Goal: Transaction & Acquisition: Purchase product/service

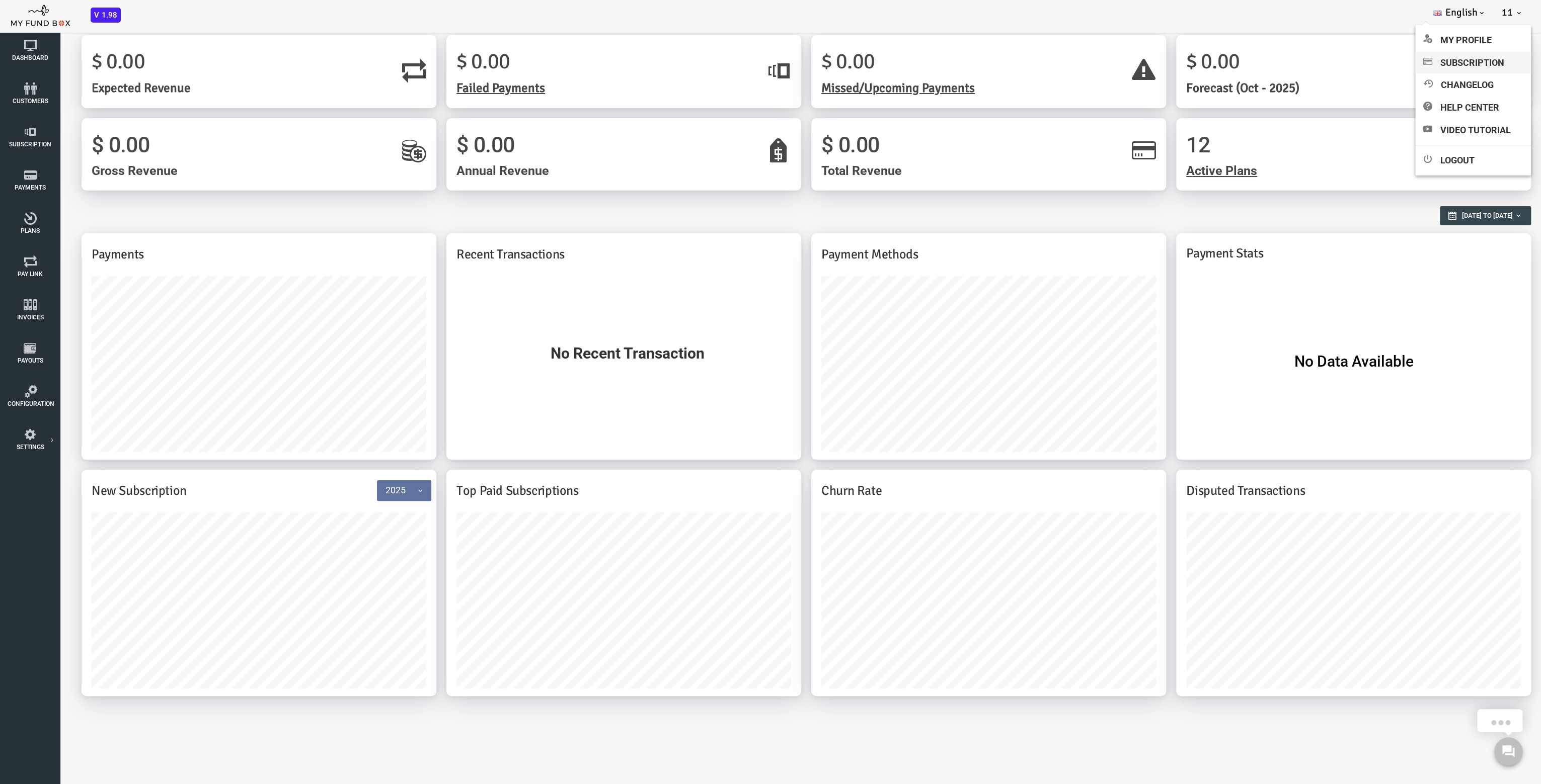
click at [1488, 61] on link "Subscription" at bounding box center [1473, 62] width 116 height 22
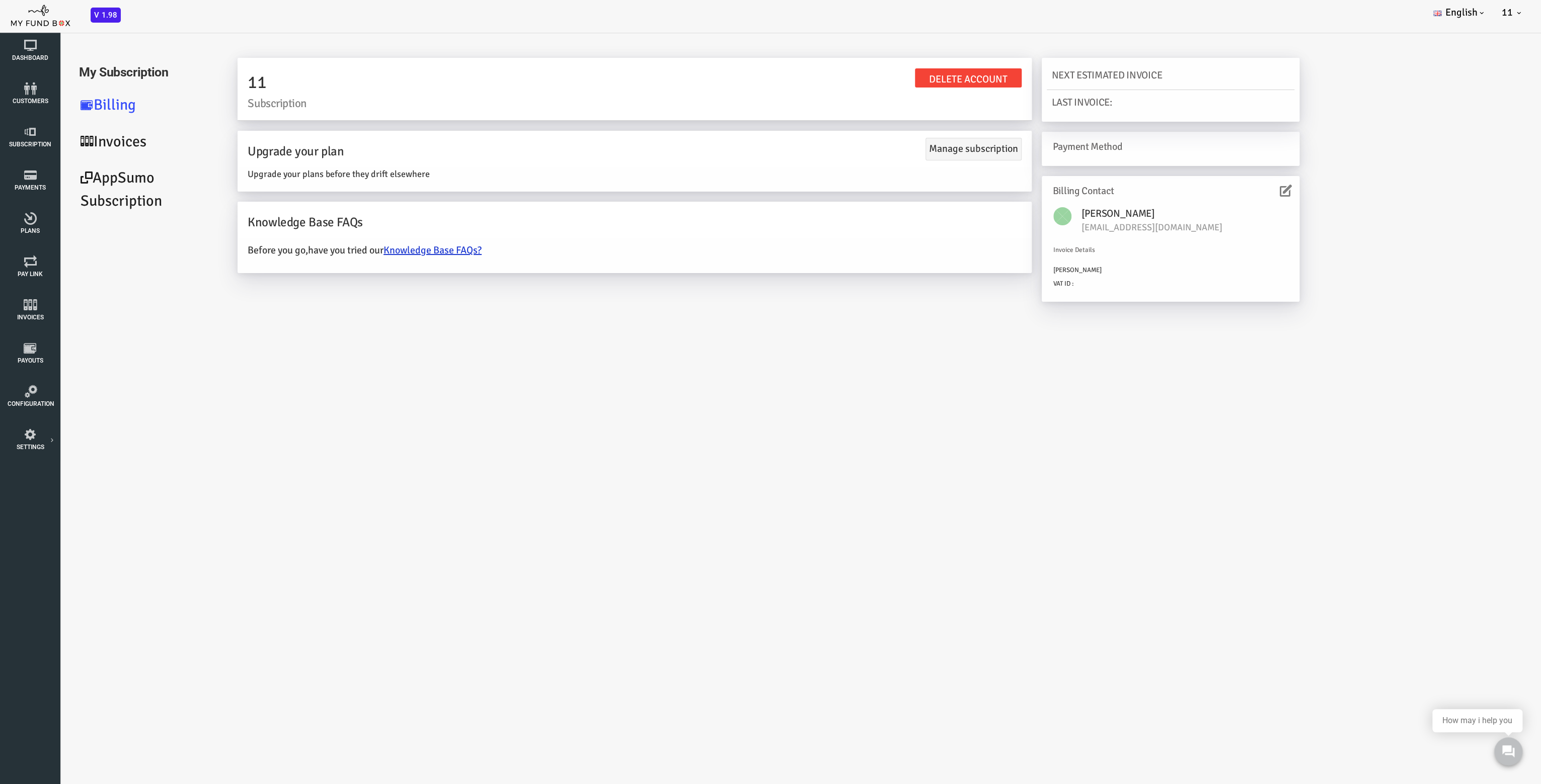
drag, startPoint x: 269, startPoint y: 154, endPoint x: 675, endPoint y: 149, distance: 406.0
click at [536, 169] on div "Upgrade your plan Manage subscription Upgrade your plans before they drift else…" at bounding box center [572, 161] width 794 height 61
click at [937, 148] on link "Manage subscription" at bounding box center [912, 149] width 96 height 23
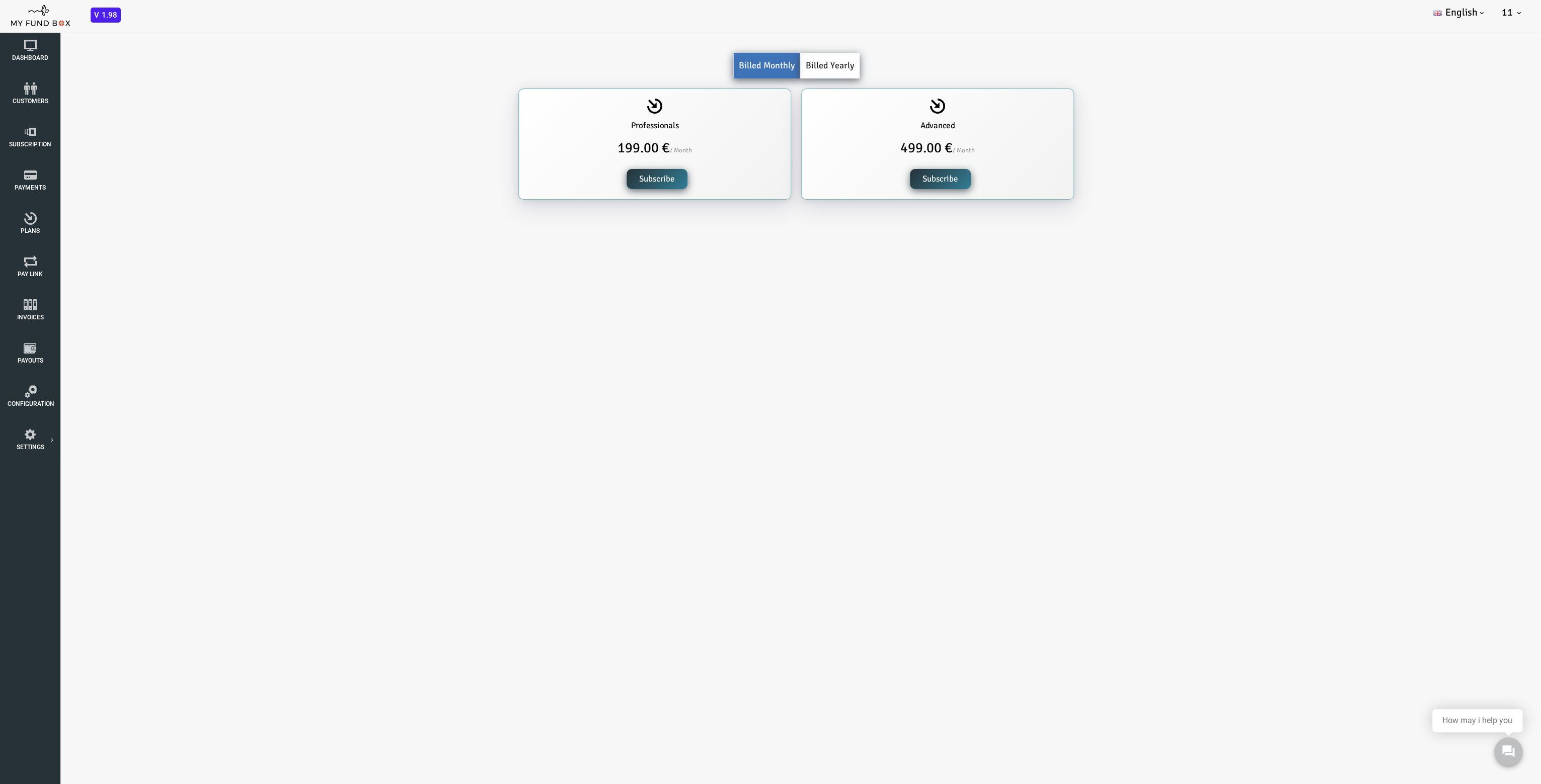
click at [361, 187] on div "Basic 39.00 € / Month Subscribe Professionals 199.00 € / Month Subscribe Advanc…" at bounding box center [734, 149] width 1439 height 121
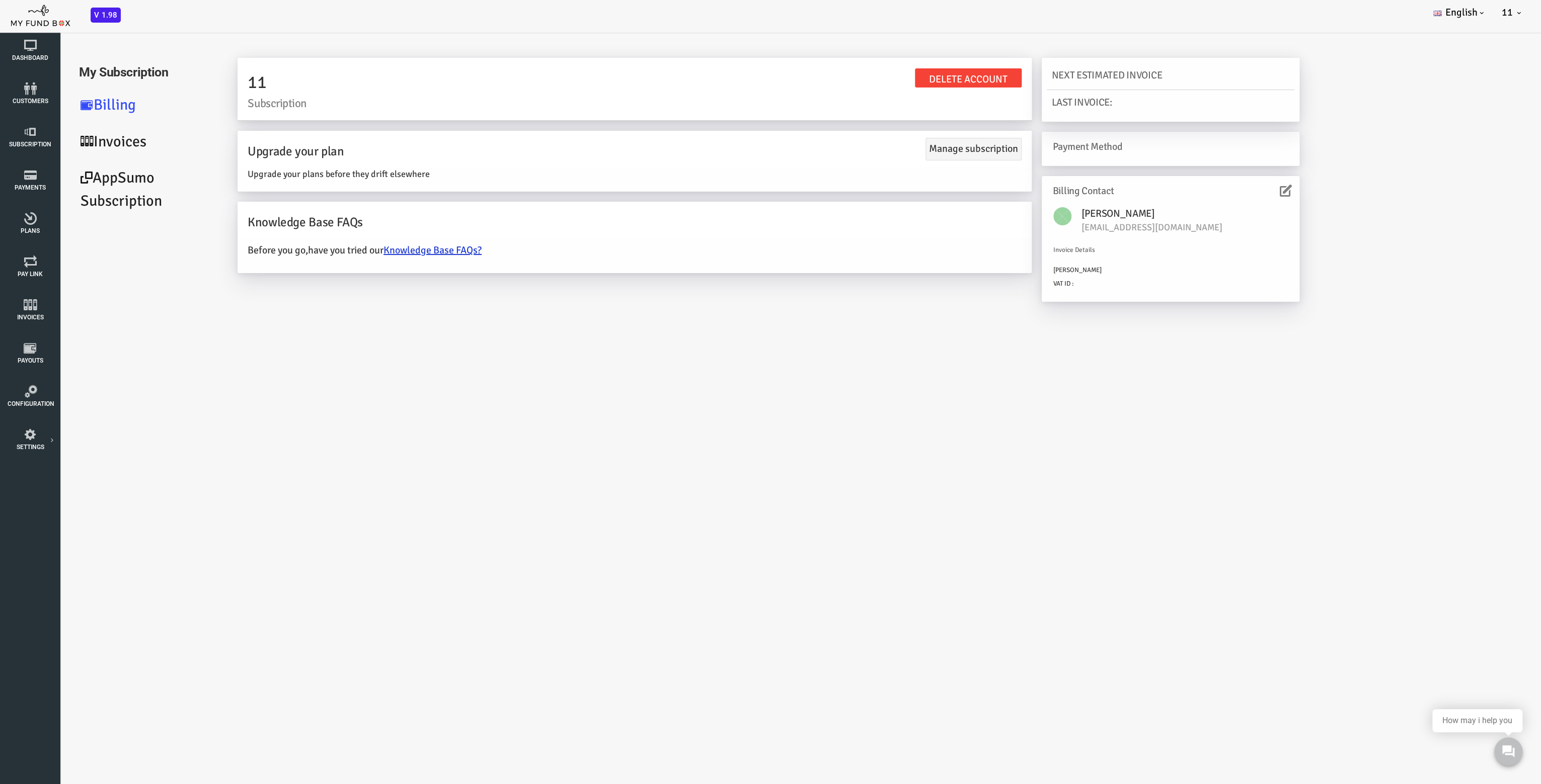
click at [68, 182] on link "AppSumo Subscription" at bounding box center [86, 190] width 151 height 59
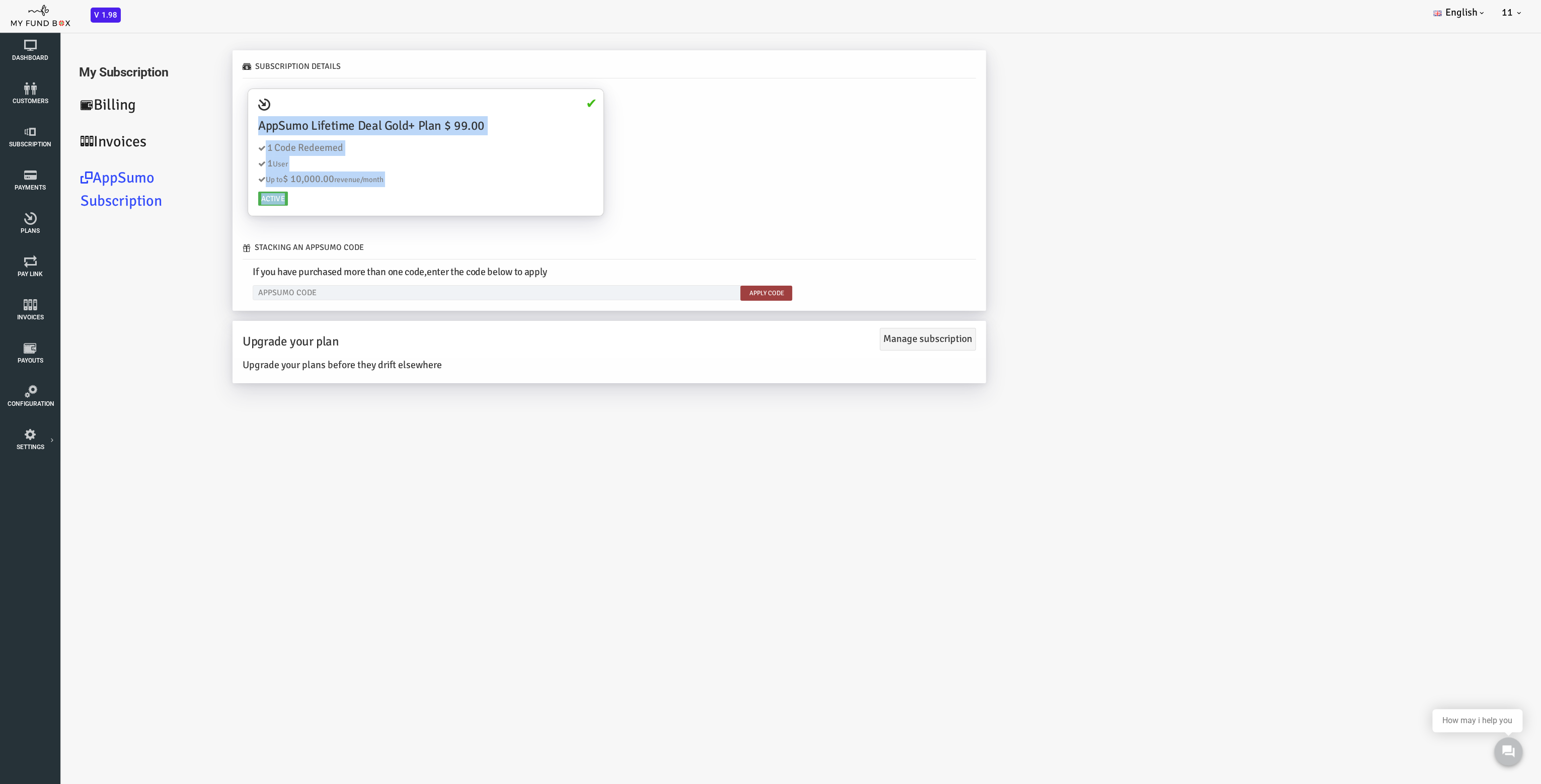
drag, startPoint x: 251, startPoint y: 197, endPoint x: 176, endPoint y: 202, distance: 75.2
click at [187, 122] on div "AppSumo Lifetime Deal Gold+ Plan $ 99.00 1 Code Redeemed 1 User Up to $ 10,000.…" at bounding box center [364, 152] width 355 height 127
click at [154, 252] on ul "My Subscription Billing Invoices AppSumo Subscription" at bounding box center [86, 222] width 151 height 341
click at [285, 292] on input "text" at bounding box center [435, 292] width 488 height 15
click at [127, 340] on ul "My Subscription Billing Invoices AppSumo Subscription" at bounding box center [86, 222] width 151 height 341
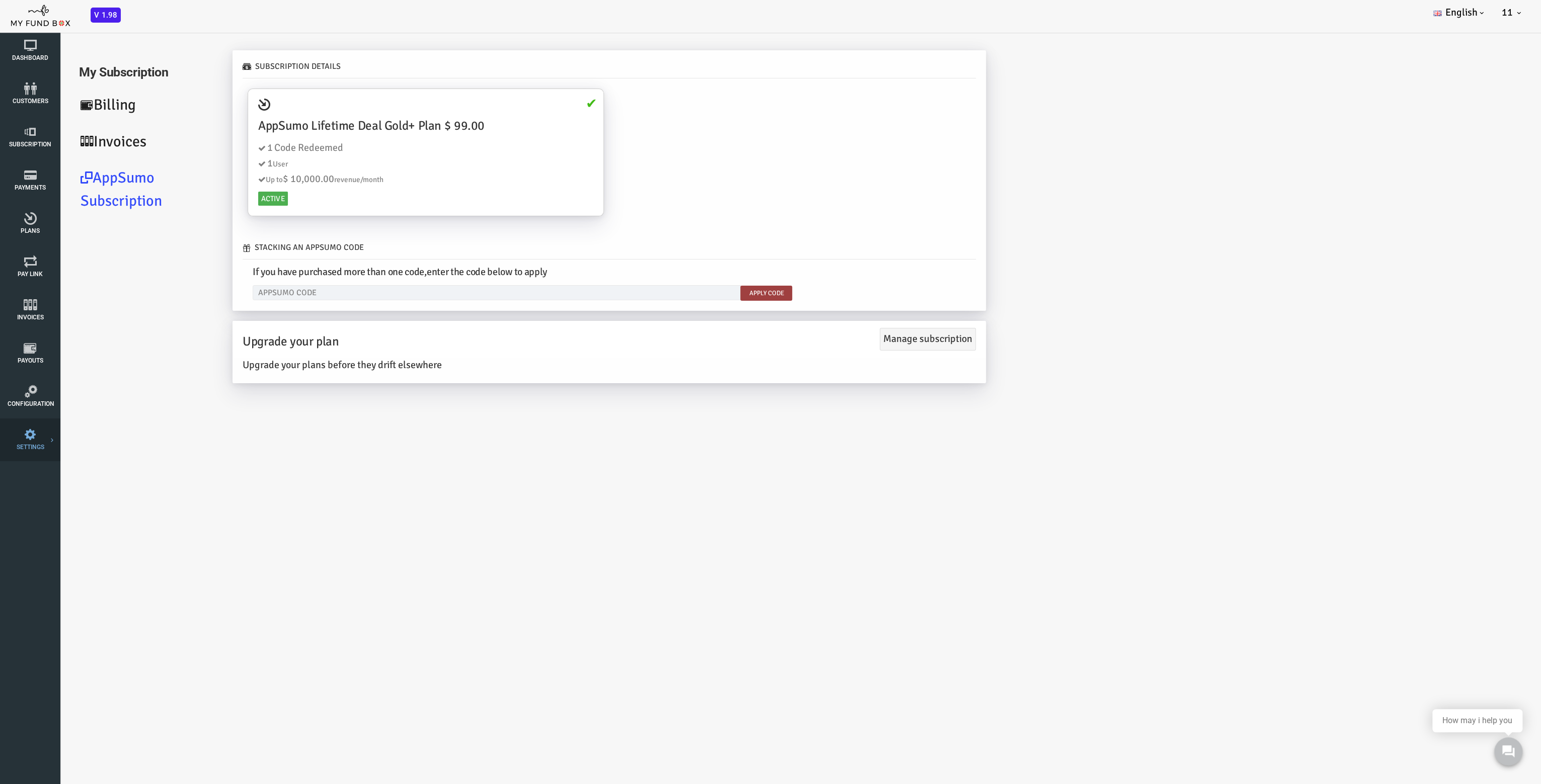
click at [0, 0] on li "Tax & Coupons" at bounding box center [0, 0] width 0 height 0
click at [0, 0] on icon at bounding box center [0, 0] width 0 height 0
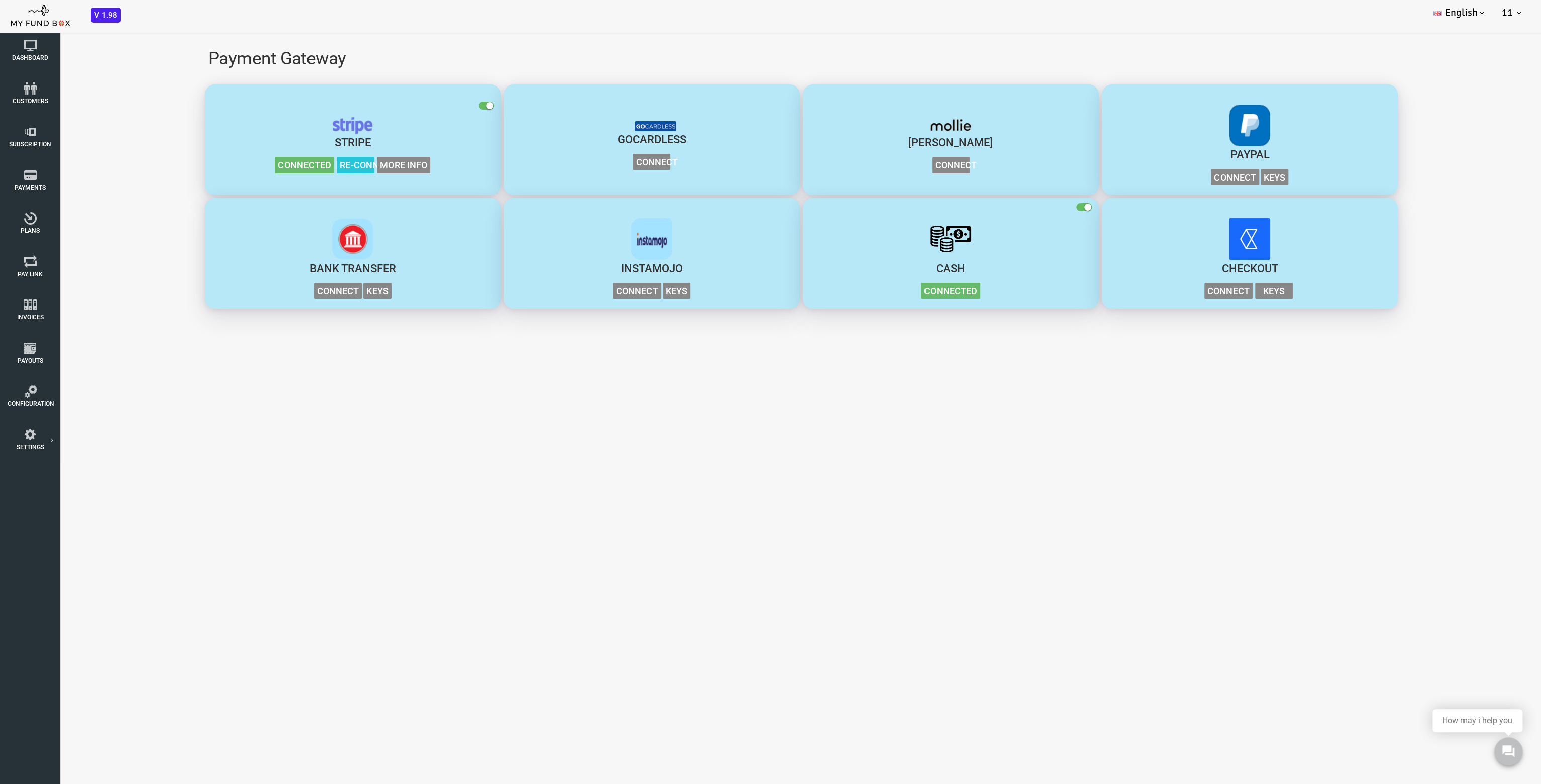
click at [241, 408] on body "Subscriber not found Beneficiary Not Found Partner Not Found!!!! Please Fill ou…" at bounding box center [739, 417] width 1479 height 784
click at [1189, 169] on span "Connect" at bounding box center [1173, 178] width 48 height 17
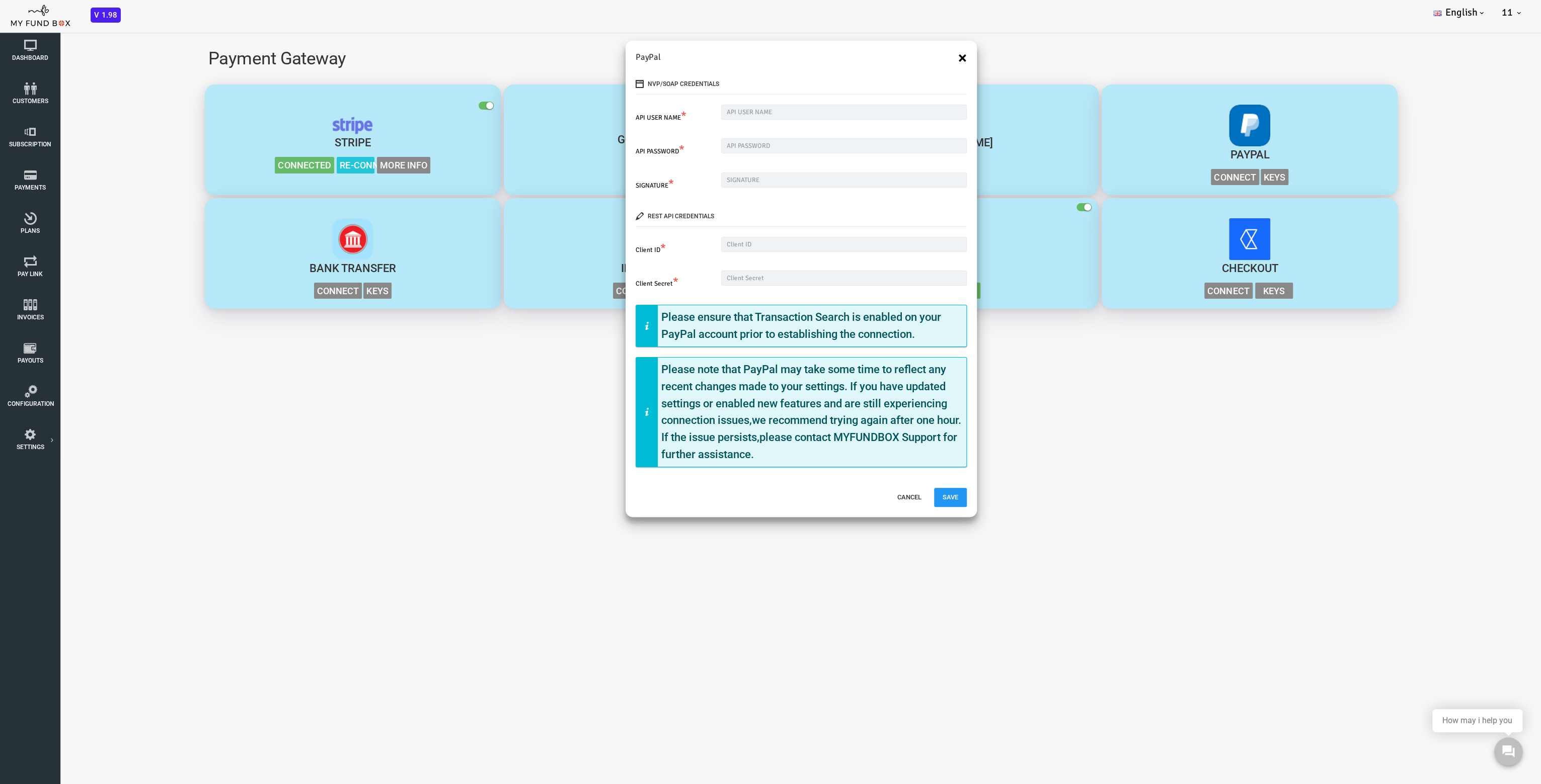
click at [899, 52] on button "×" at bounding box center [901, 58] width 8 height 16
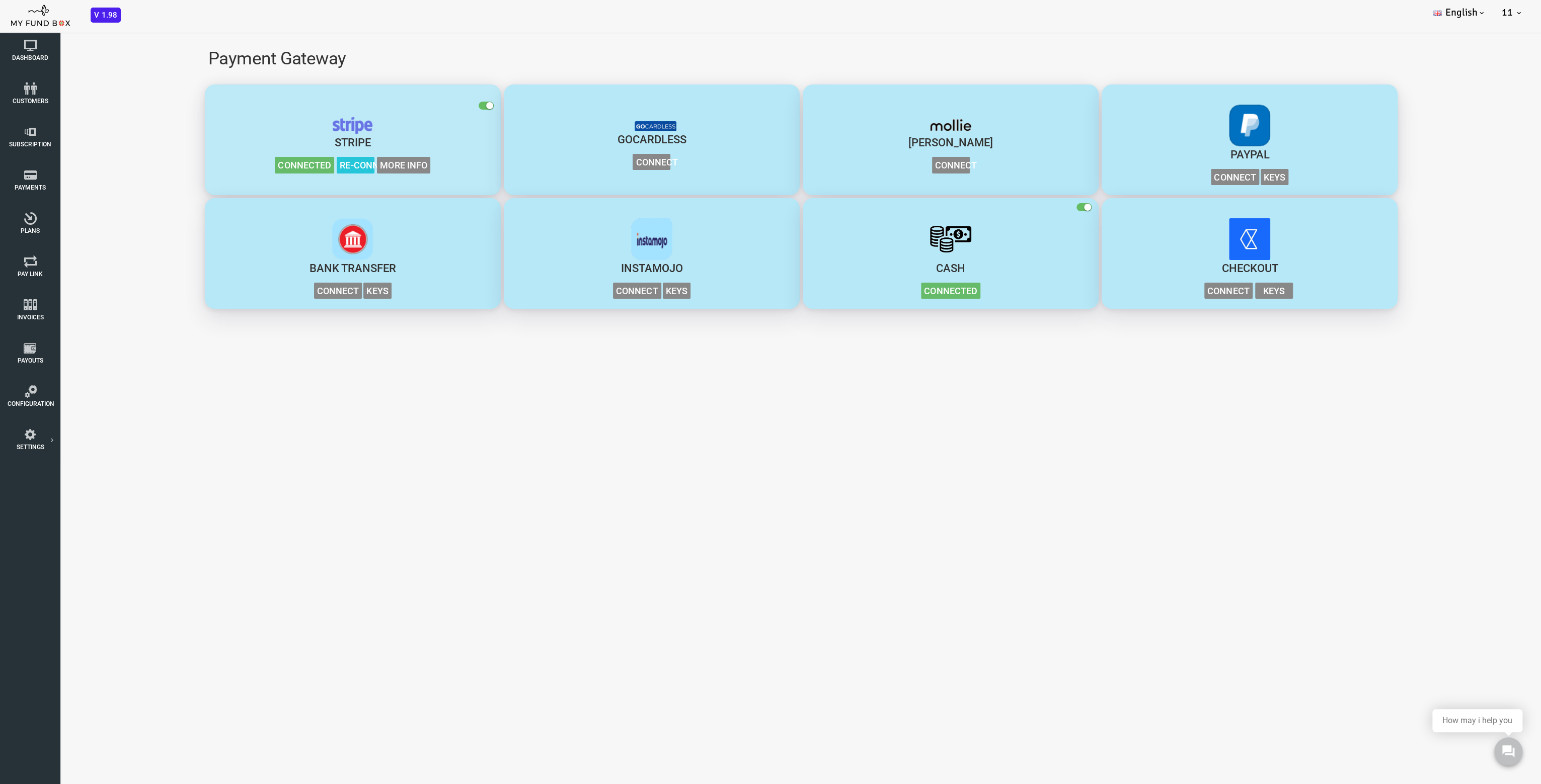
click at [227, 167] on span "Connected" at bounding box center [243, 166] width 59 height 17
click at [300, 167] on span "Re-connect" at bounding box center [294, 166] width 38 height 17
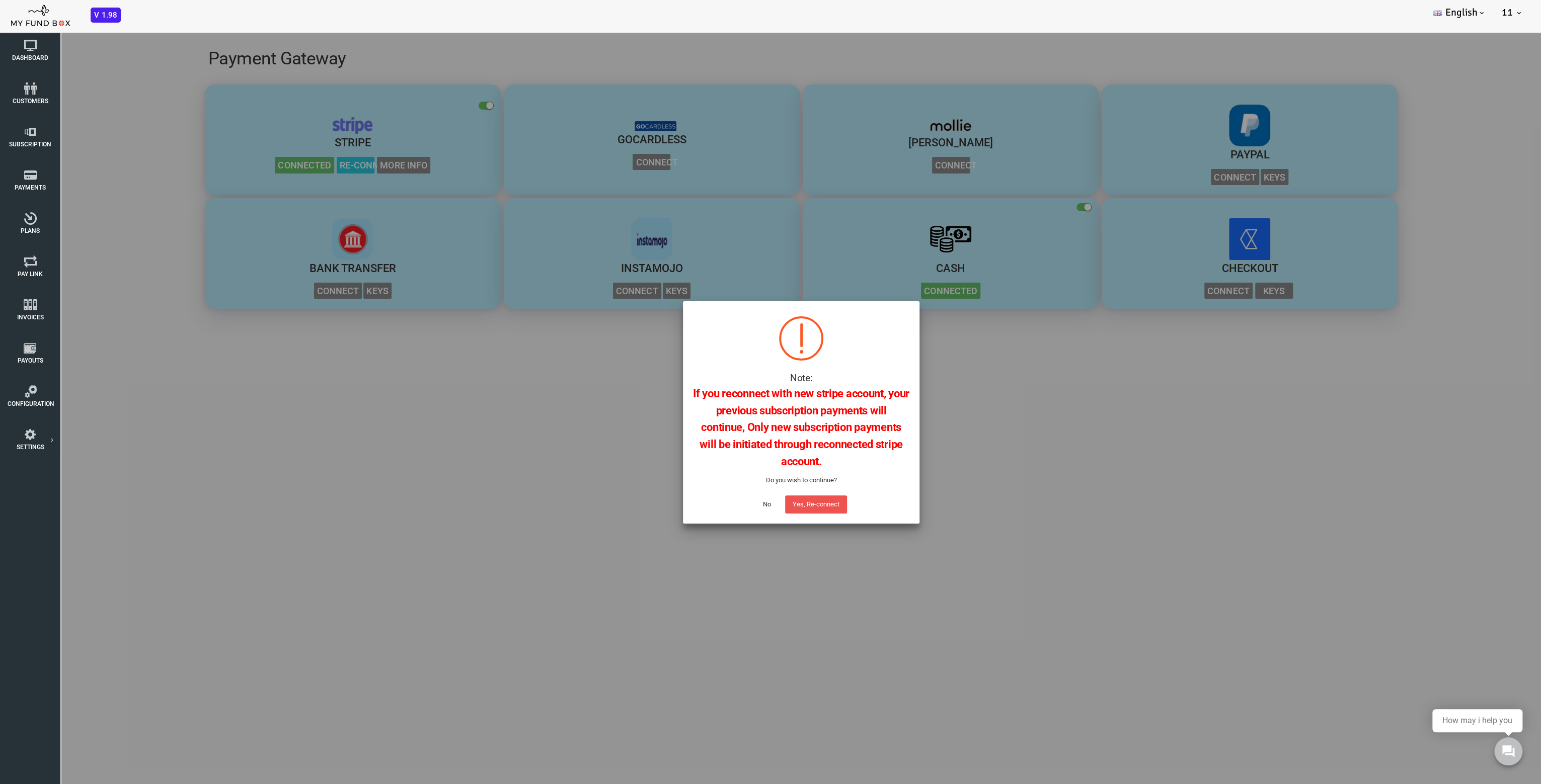
click at [698, 500] on button "No" at bounding box center [705, 504] width 23 height 18
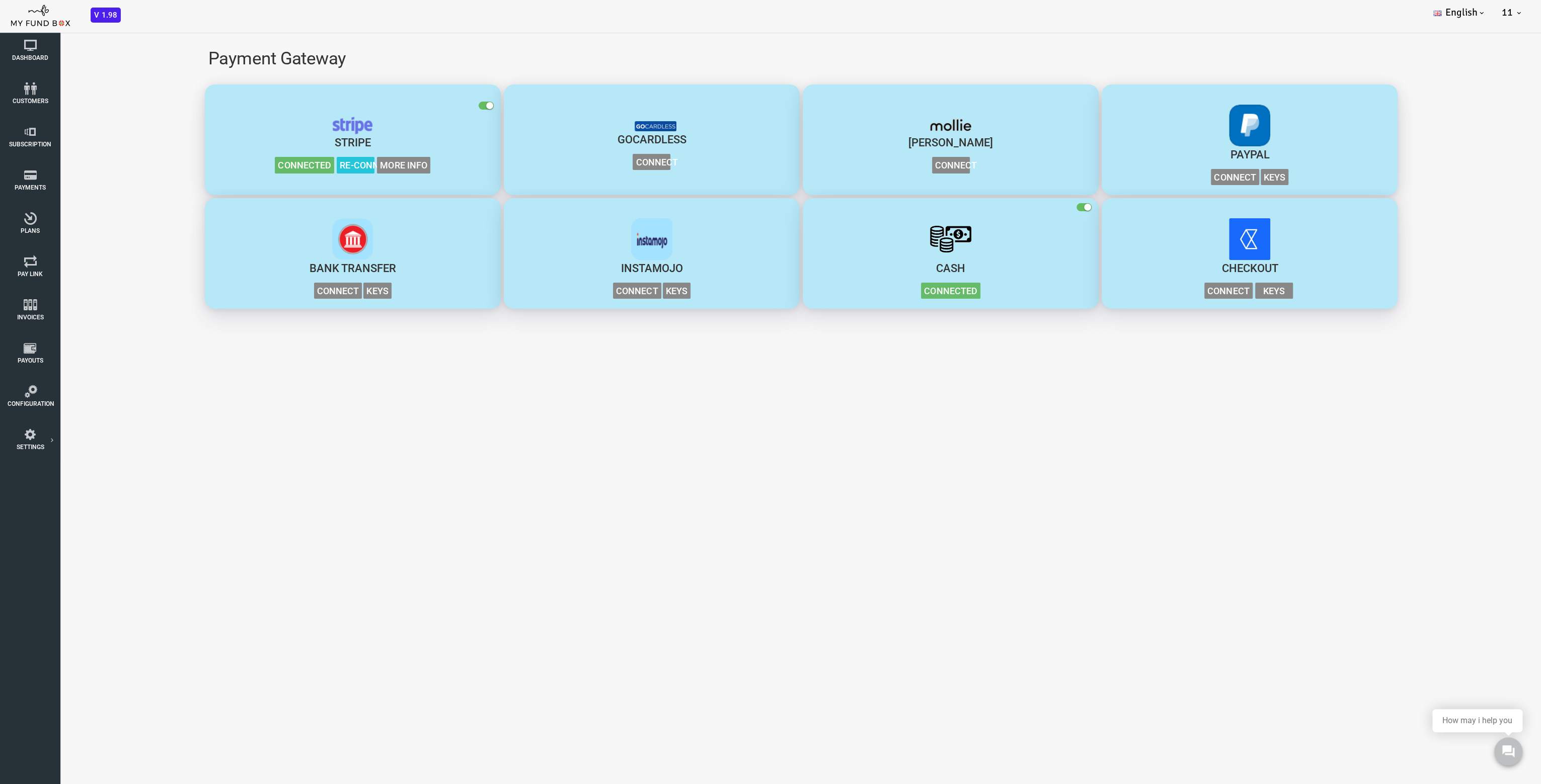
click at [344, 164] on span "More Info" at bounding box center [342, 166] width 53 height 17
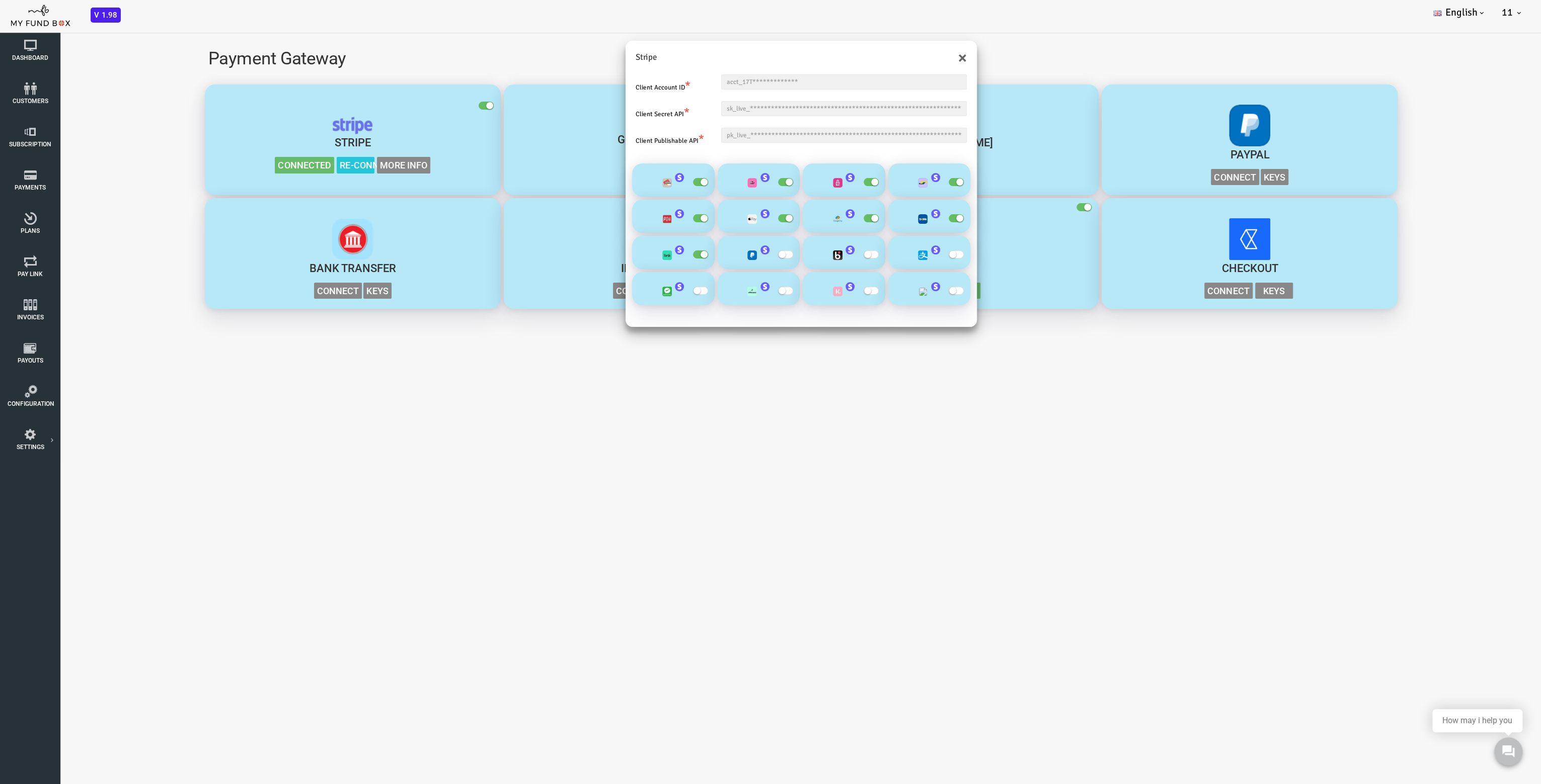
click at [811, 254] on span "button" at bounding box center [810, 254] width 15 height 8
click at [0, 25] on input "checkbox" at bounding box center [0, 25] width 0 height 0
click at [900, 253] on span "button" at bounding box center [894, 254] width 15 height 8
click at [0, 25] on input "checkbox" at bounding box center [0, 25] width 0 height 0
drag, startPoint x: 899, startPoint y: 292, endPoint x: 884, endPoint y: 296, distance: 15.5
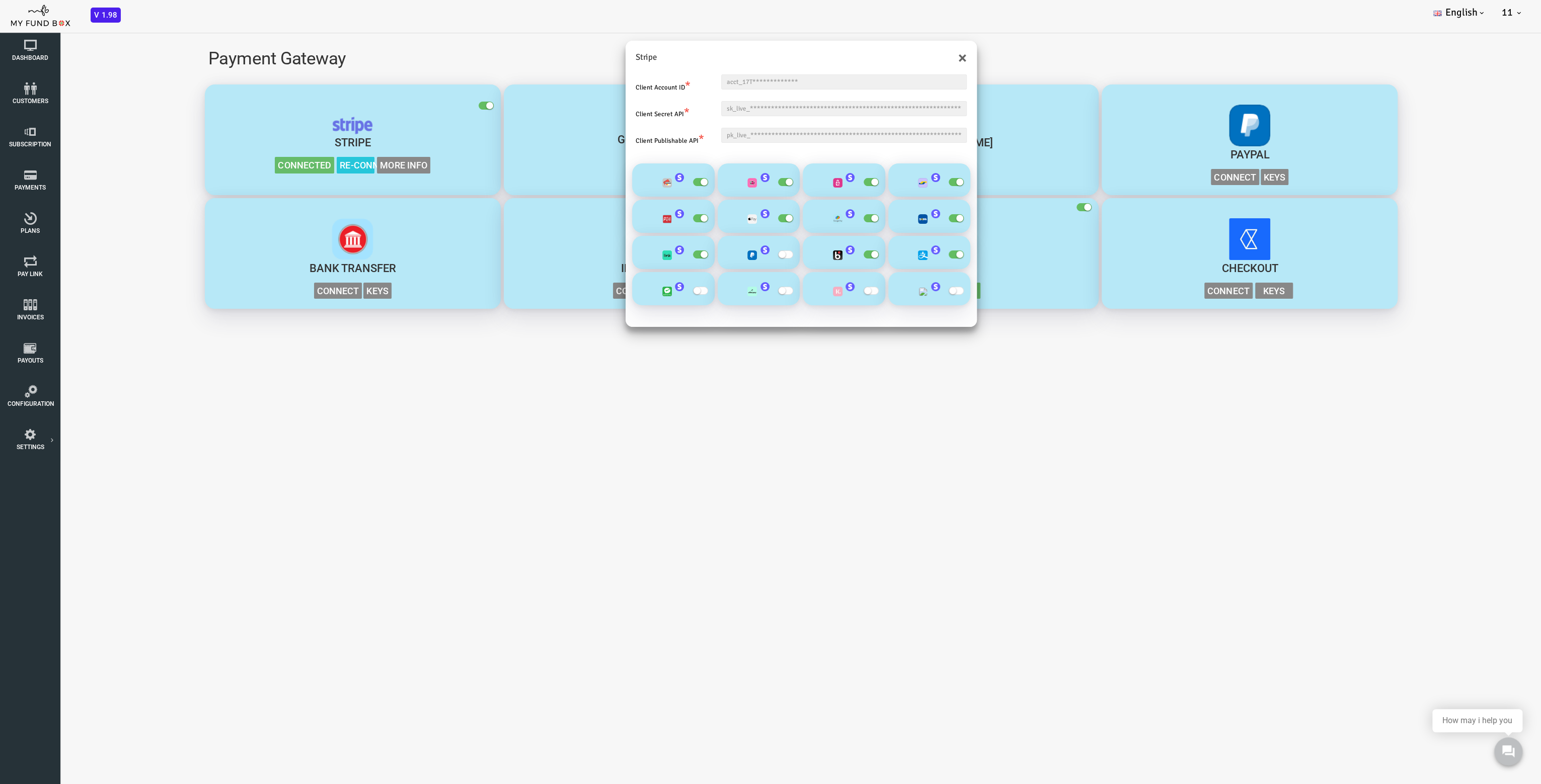
click at [897, 292] on span "button" at bounding box center [894, 290] width 15 height 8
click at [0, 25] on input "checkbox" at bounding box center [0, 25] width 0 height 0
drag, startPoint x: 817, startPoint y: 287, endPoint x: 810, endPoint y: 290, distance: 7.6
click at [814, 288] on label "button" at bounding box center [813, 290] width 20 height 10
click at [0, 25] on input "checkbox" at bounding box center [0, 25] width 0 height 0
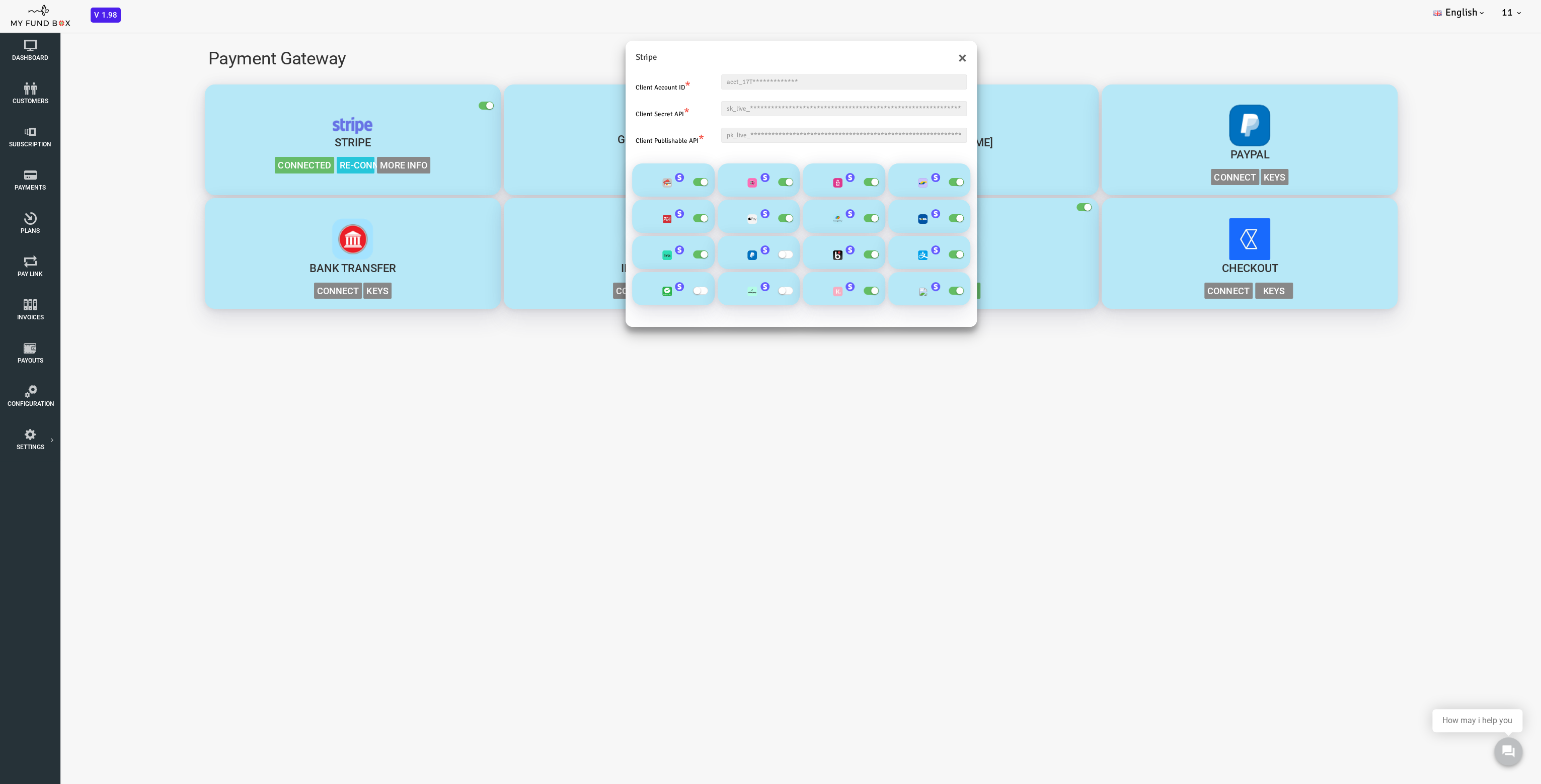
click at [729, 292] on span "button" at bounding box center [724, 290] width 15 height 8
click at [0, 25] on input "checkbox" at bounding box center [0, 25] width 0 height 0
drag, startPoint x: 636, startPoint y: 290, endPoint x: 653, endPoint y: 361, distance: 73.0
click at [637, 290] on small "button" at bounding box center [635, 291] width 7 height 7
click at [0, 25] on input "checkbox" at bounding box center [0, 25] width 0 height 0
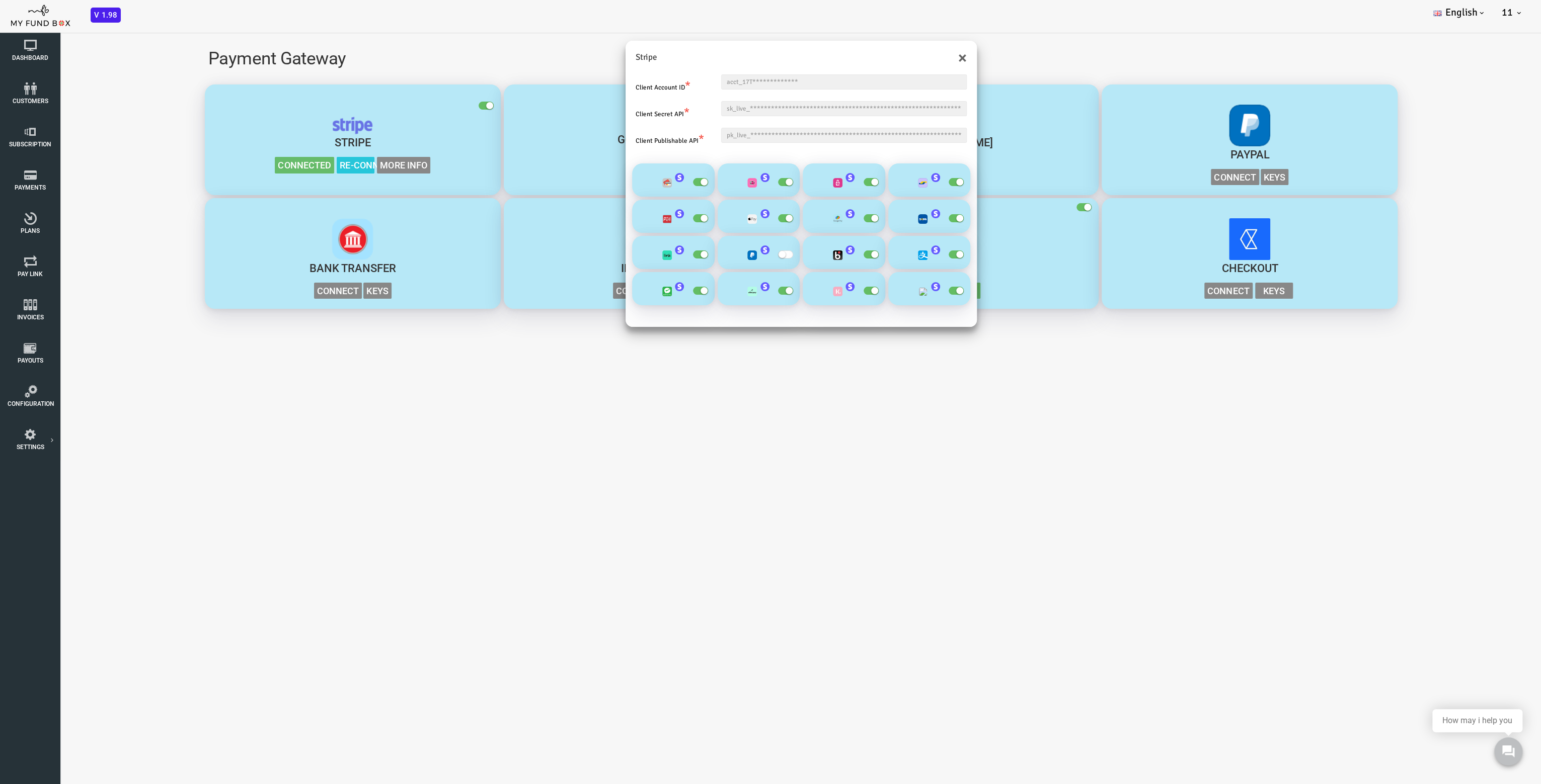
click at [659, 384] on div "**********" at bounding box center [739, 417] width 1479 height 784
click at [899, 56] on button "×" at bounding box center [901, 58] width 8 height 16
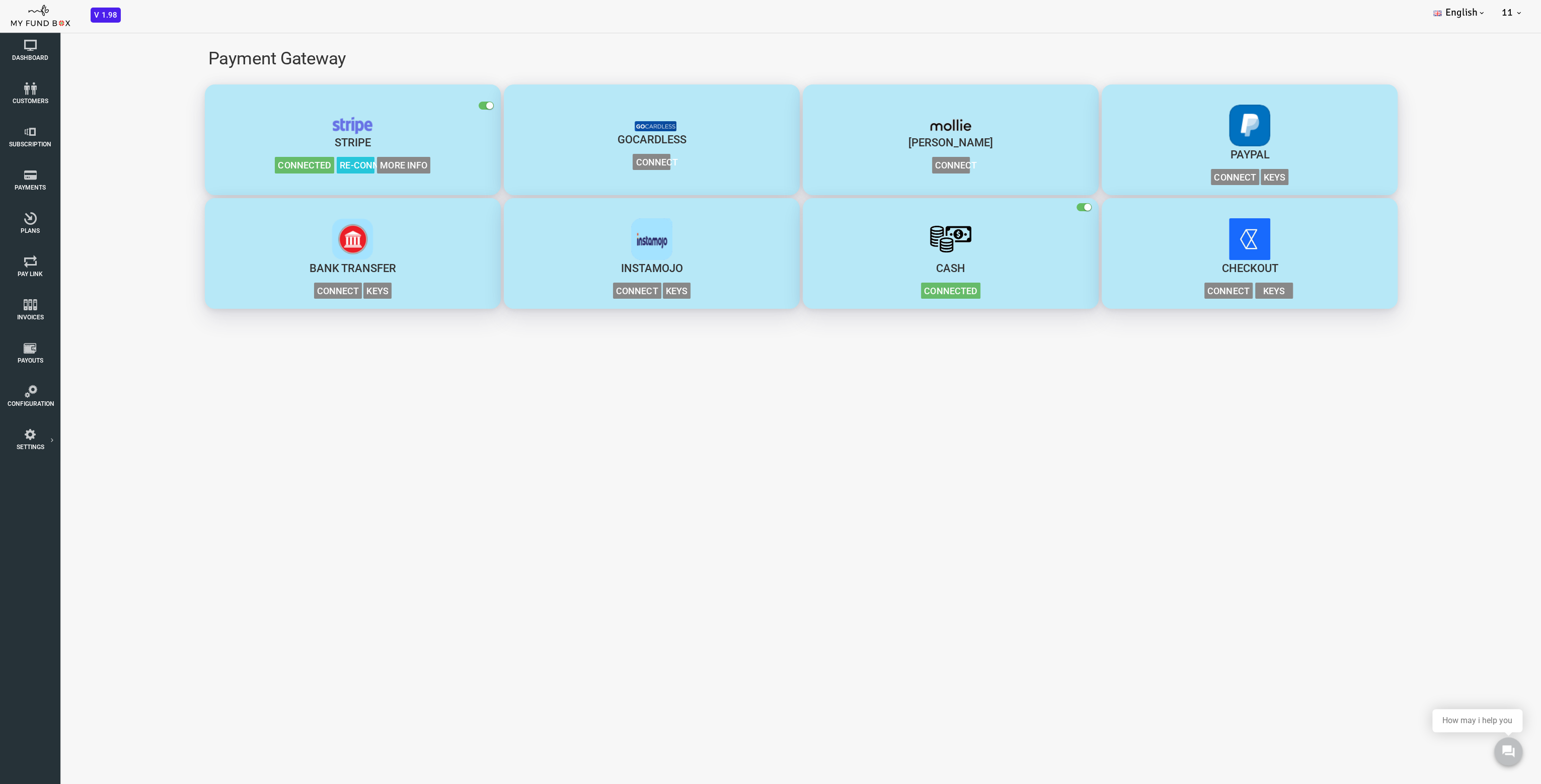
click at [449, 404] on body "Subscriber not found Beneficiary Not Found Partner Not Found!!!! Please Fill ou…" at bounding box center [739, 417] width 1479 height 784
click at [361, 250] on div "button" at bounding box center [291, 239] width 277 height 42
click at [265, 292] on span "Connect" at bounding box center [277, 291] width 48 height 17
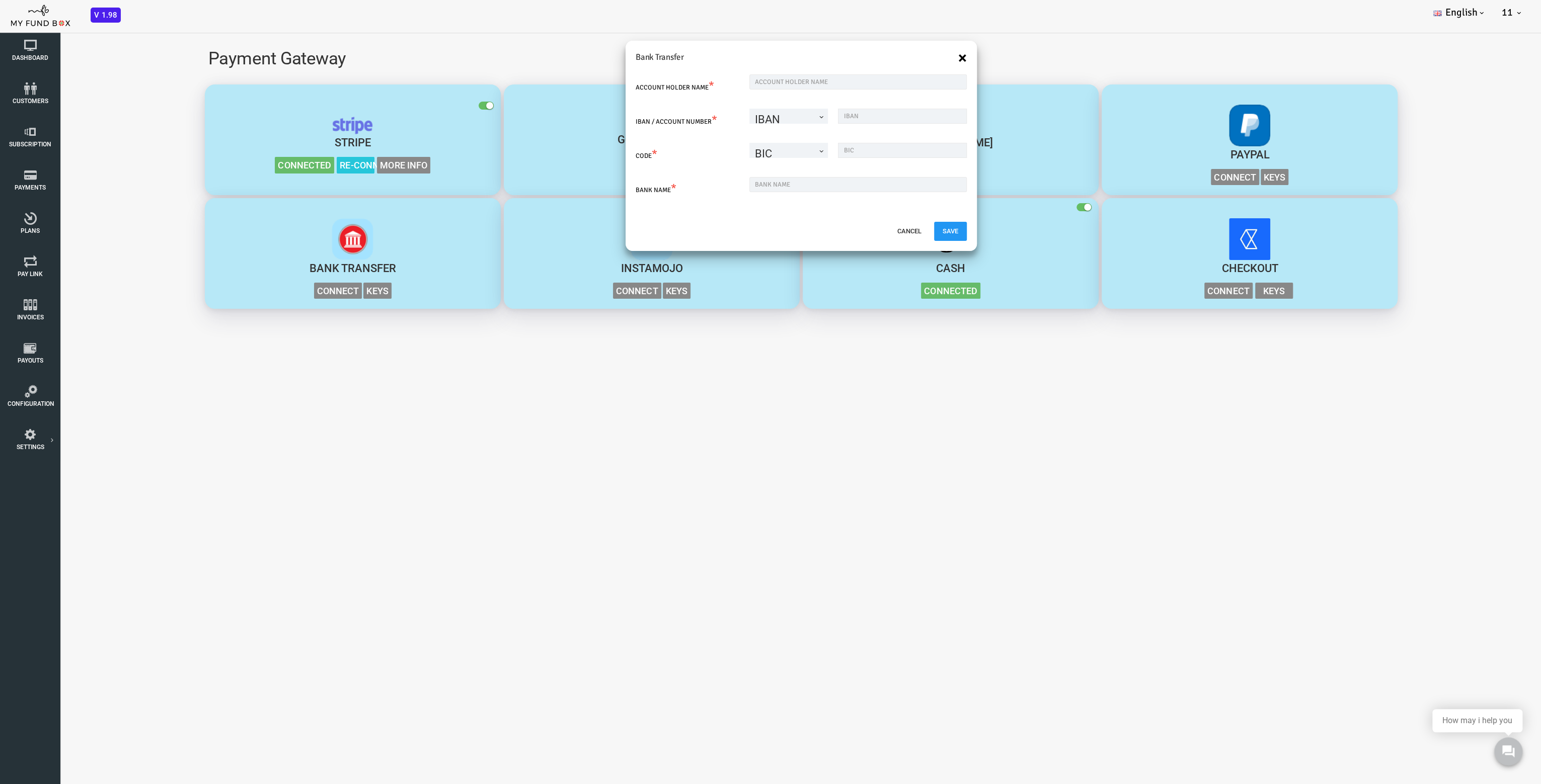
click at [897, 57] on button "×" at bounding box center [901, 58] width 8 height 16
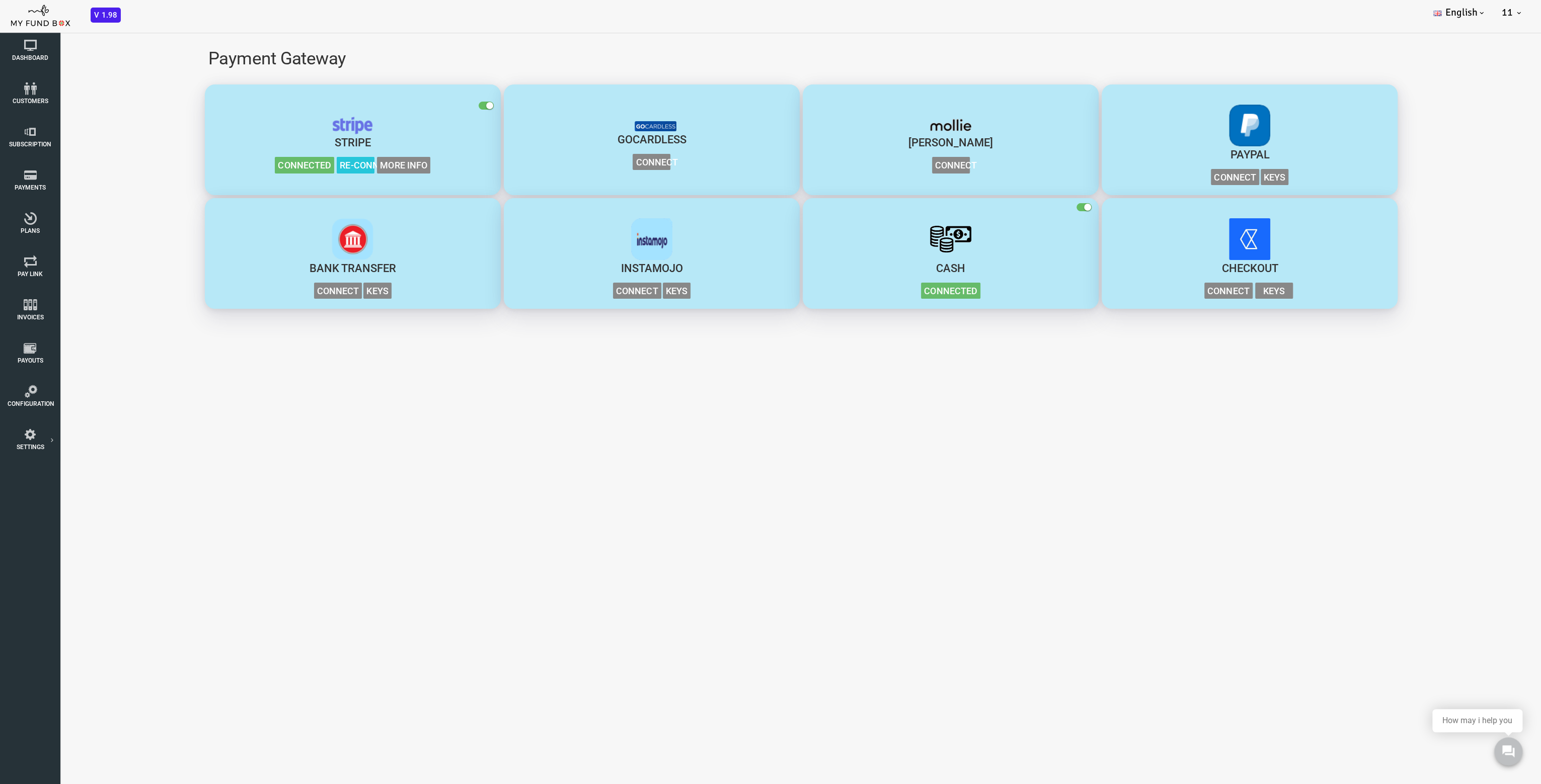
drag, startPoint x: 380, startPoint y: 435, endPoint x: 114, endPoint y: 397, distance: 268.7
click at [359, 441] on body "Subscriber not found Beneficiary Not Found Partner Not Found!!!! Please Fill ou…" at bounding box center [739, 417] width 1479 height 784
click at [32, 46] on icon at bounding box center [30, 45] width 45 height 13
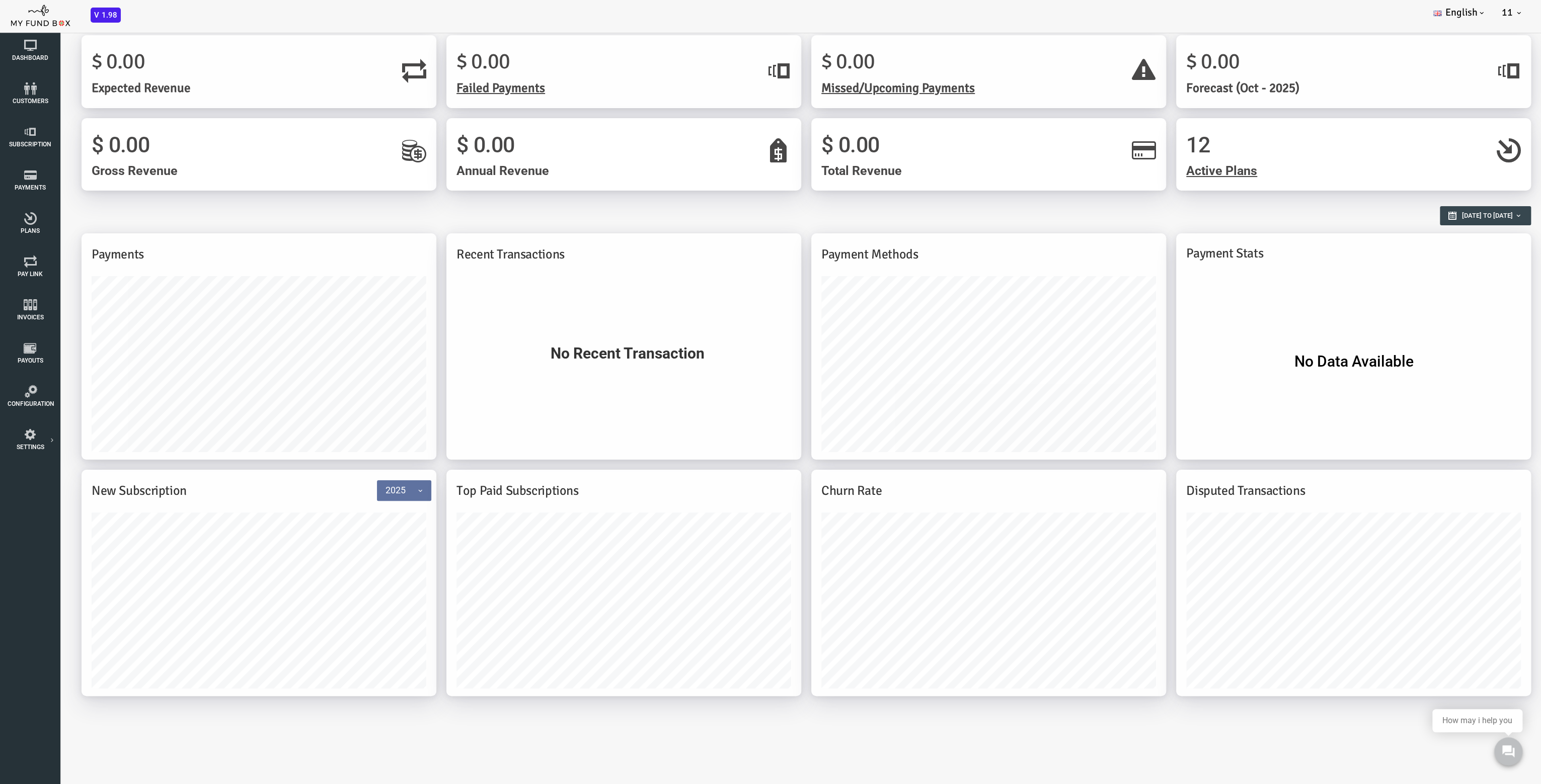
click at [1142, 171] on span "Active Plans" at bounding box center [1160, 171] width 71 height 14
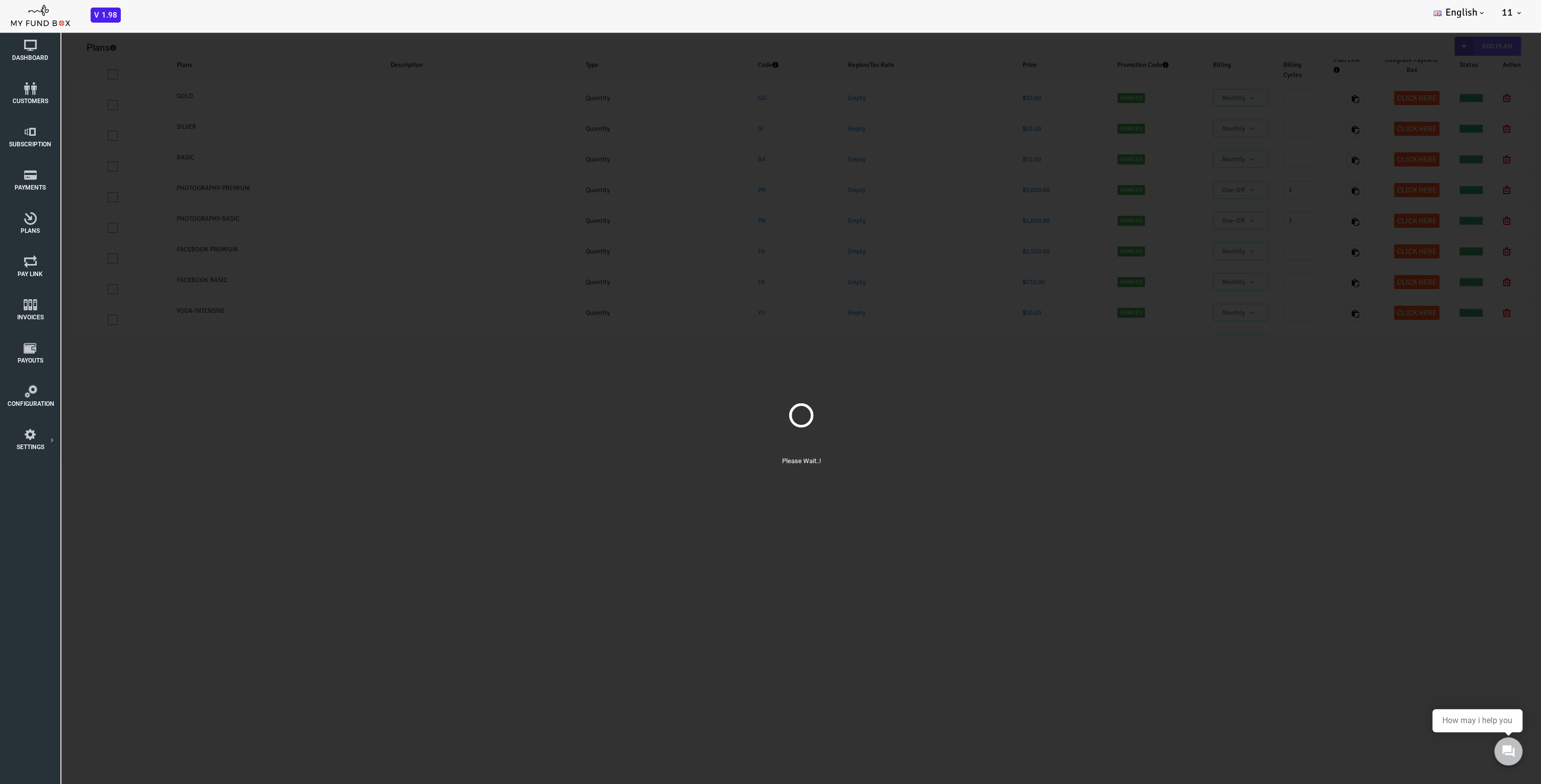
select select "100"
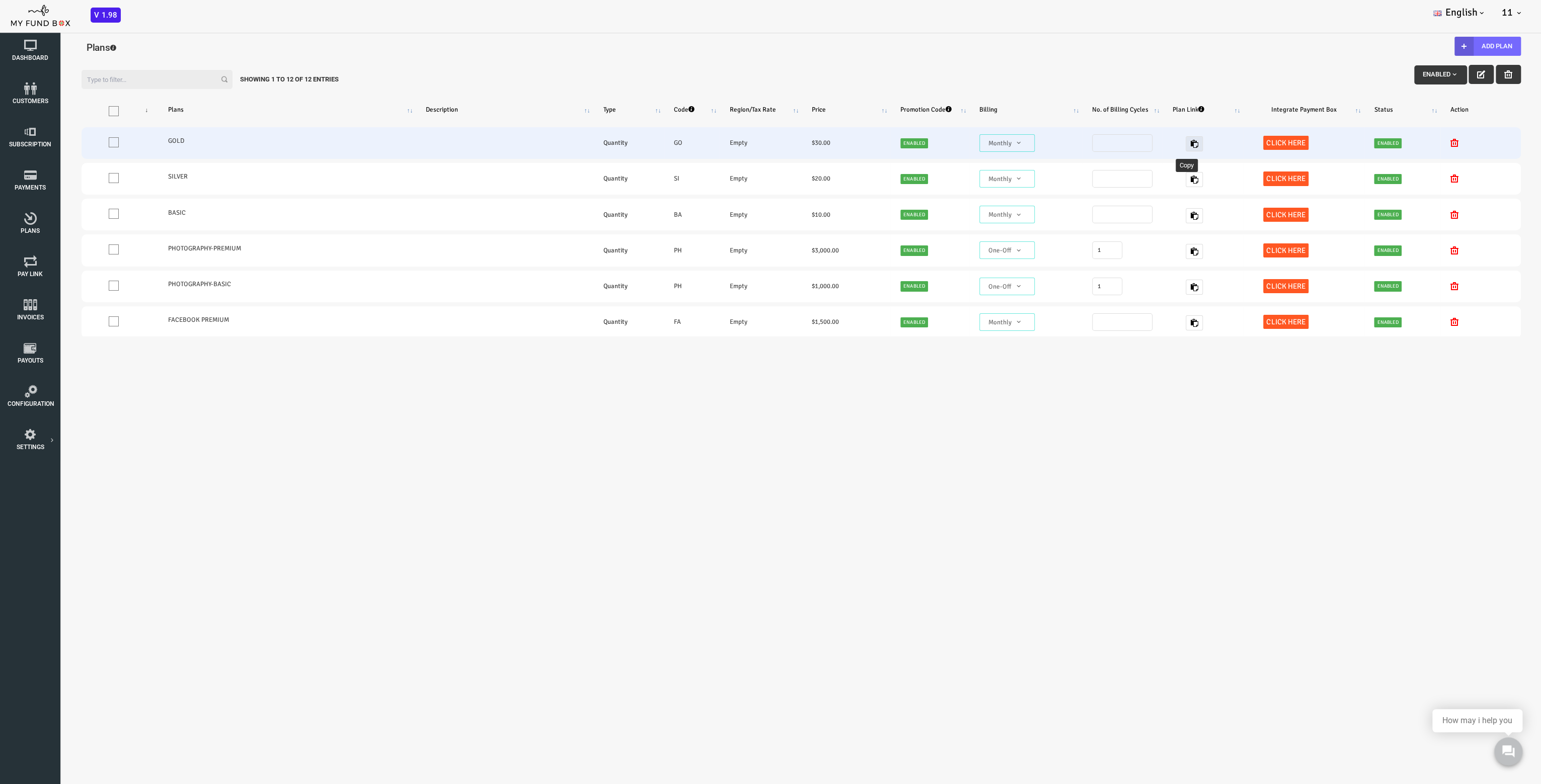
click at [1129, 143] on icon "button" at bounding box center [1132, 143] width 8 height 8
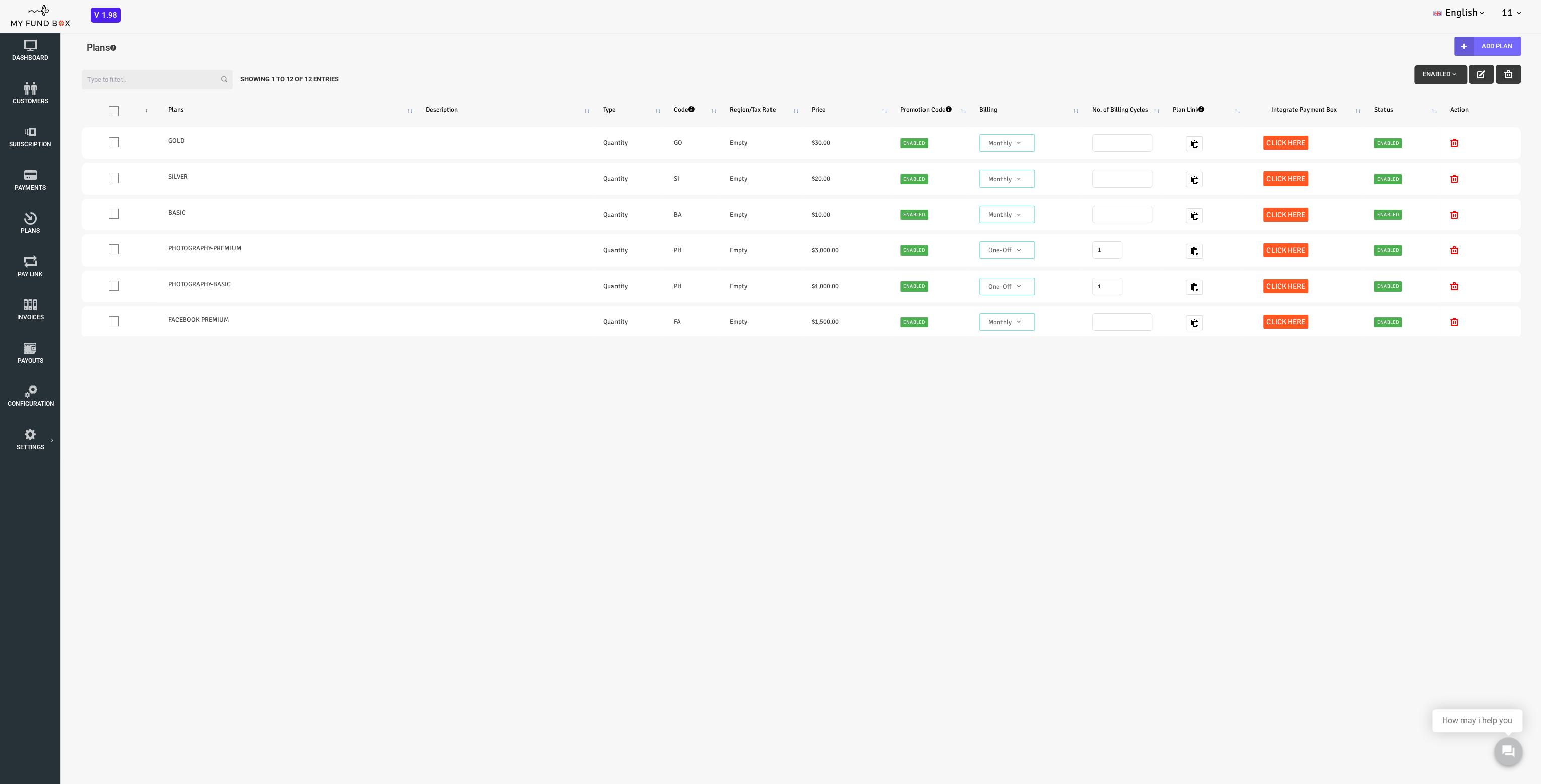
drag, startPoint x: 349, startPoint y: 388, endPoint x: 292, endPoint y: 379, distance: 57.7
click at [334, 388] on body "Subscriber not found Beneficiary Not Found Partner Not Found!!!! Please Fill ou…" at bounding box center [739, 425] width 1479 height 784
click at [0, 0] on icon at bounding box center [0, 0] width 0 height 0
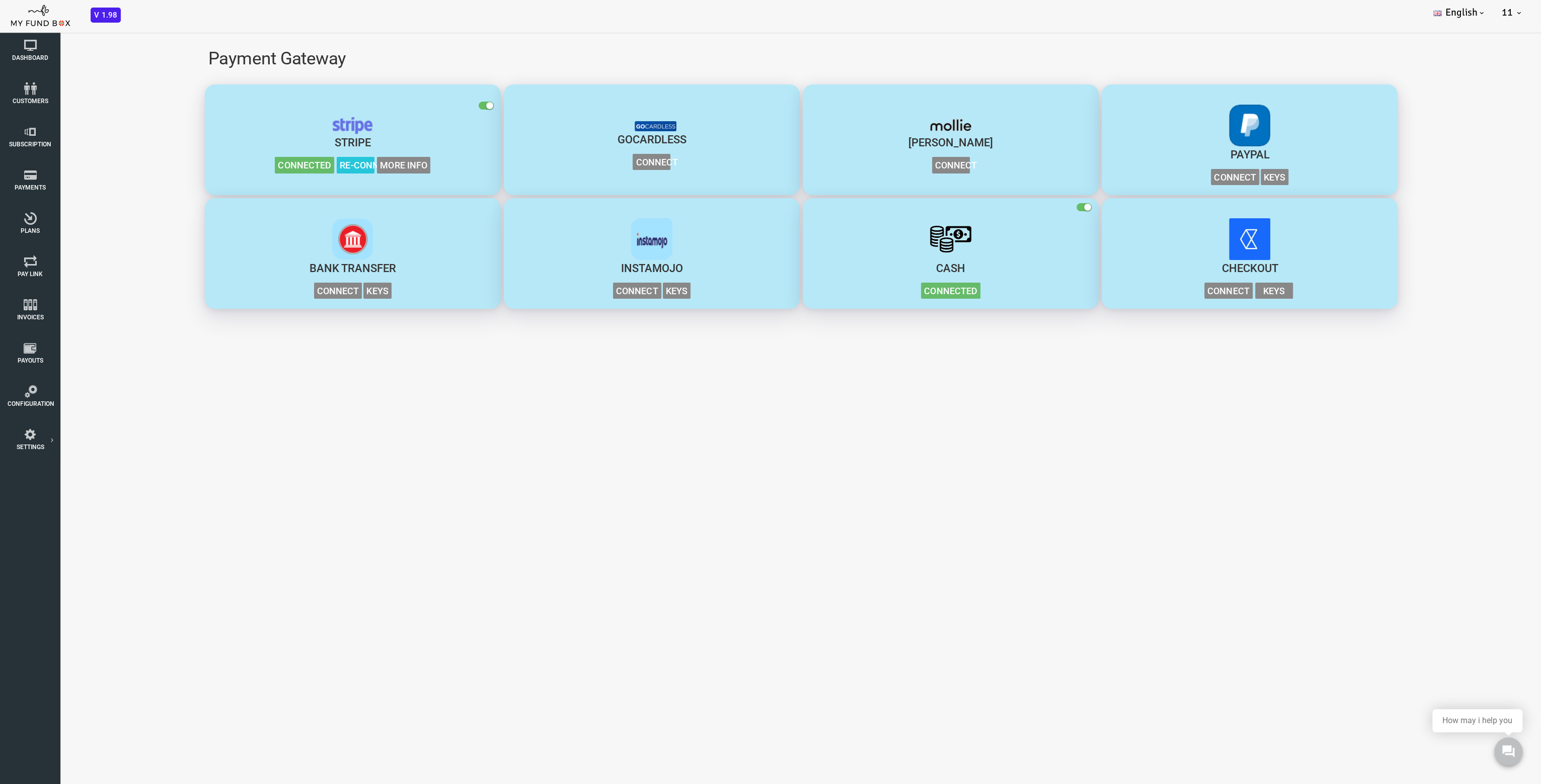
click at [551, 444] on body "Subscriber not found Beneficiary Not Found Partner Not Found!!!! Please Fill ou…" at bounding box center [739, 417] width 1479 height 784
click at [900, 239] on img "button" at bounding box center [889, 239] width 42 height 42
click at [1024, 207] on small "button" at bounding box center [1026, 208] width 7 height 7
click at [0, 25] on input "checkbox" at bounding box center [0, 25] width 0 height 0
click at [924, 479] on body "Subscriber not found Beneficiary Not Found Partner Not Found!!!! Please Fill ou…" at bounding box center [739, 417] width 1479 height 784
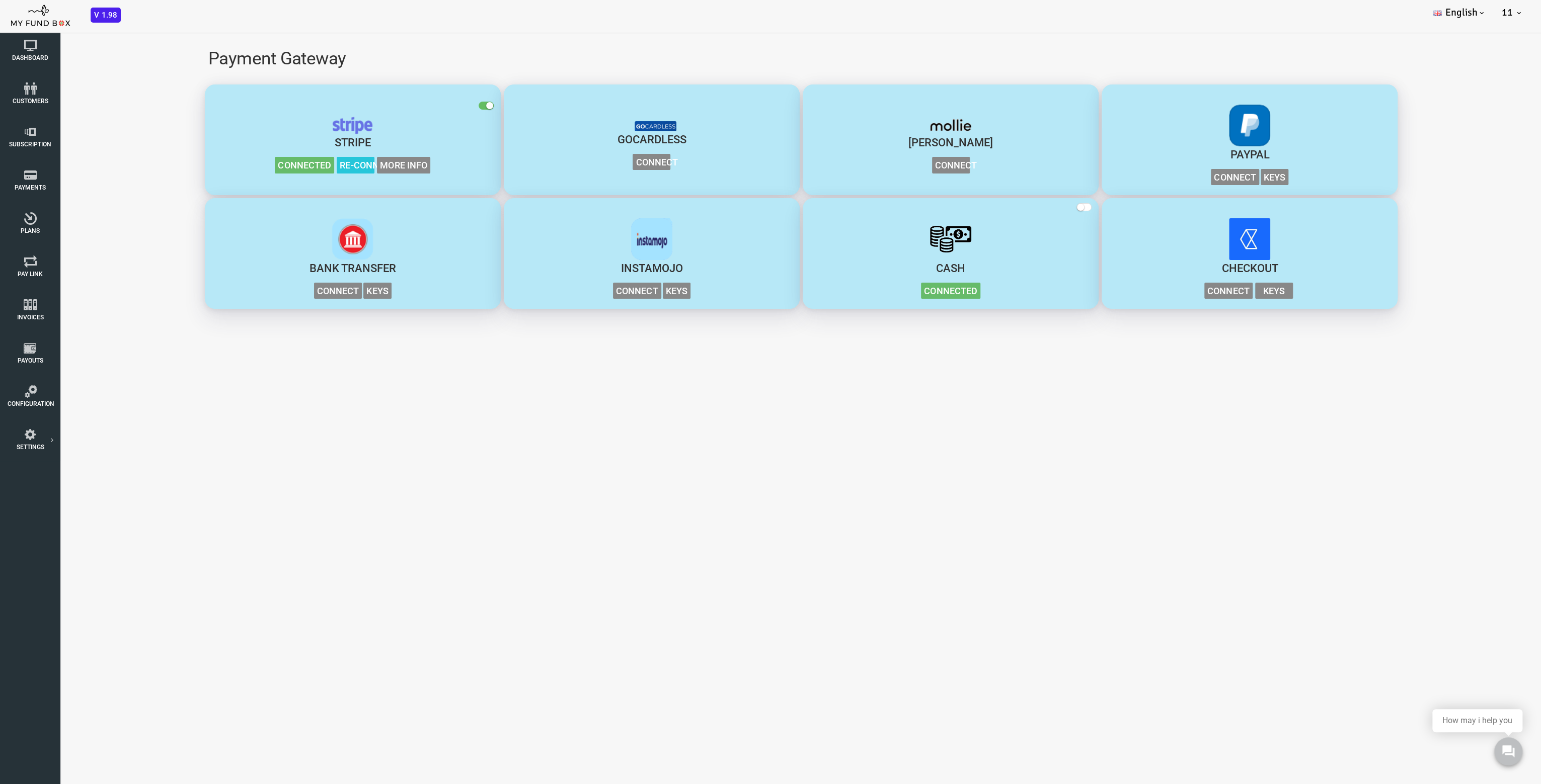
click at [298, 460] on body "Subscriber not found Beneficiary Not Found Partner Not Found!!!! Please Fill ou…" at bounding box center [739, 417] width 1479 height 784
drag, startPoint x: 763, startPoint y: 486, endPoint x: 334, endPoint y: 536, distance: 431.9
click at [760, 485] on body "Subscriber not found Beneficiary Not Found Partner Not Found!!!! Please Fill ou…" at bounding box center [739, 417] width 1479 height 784
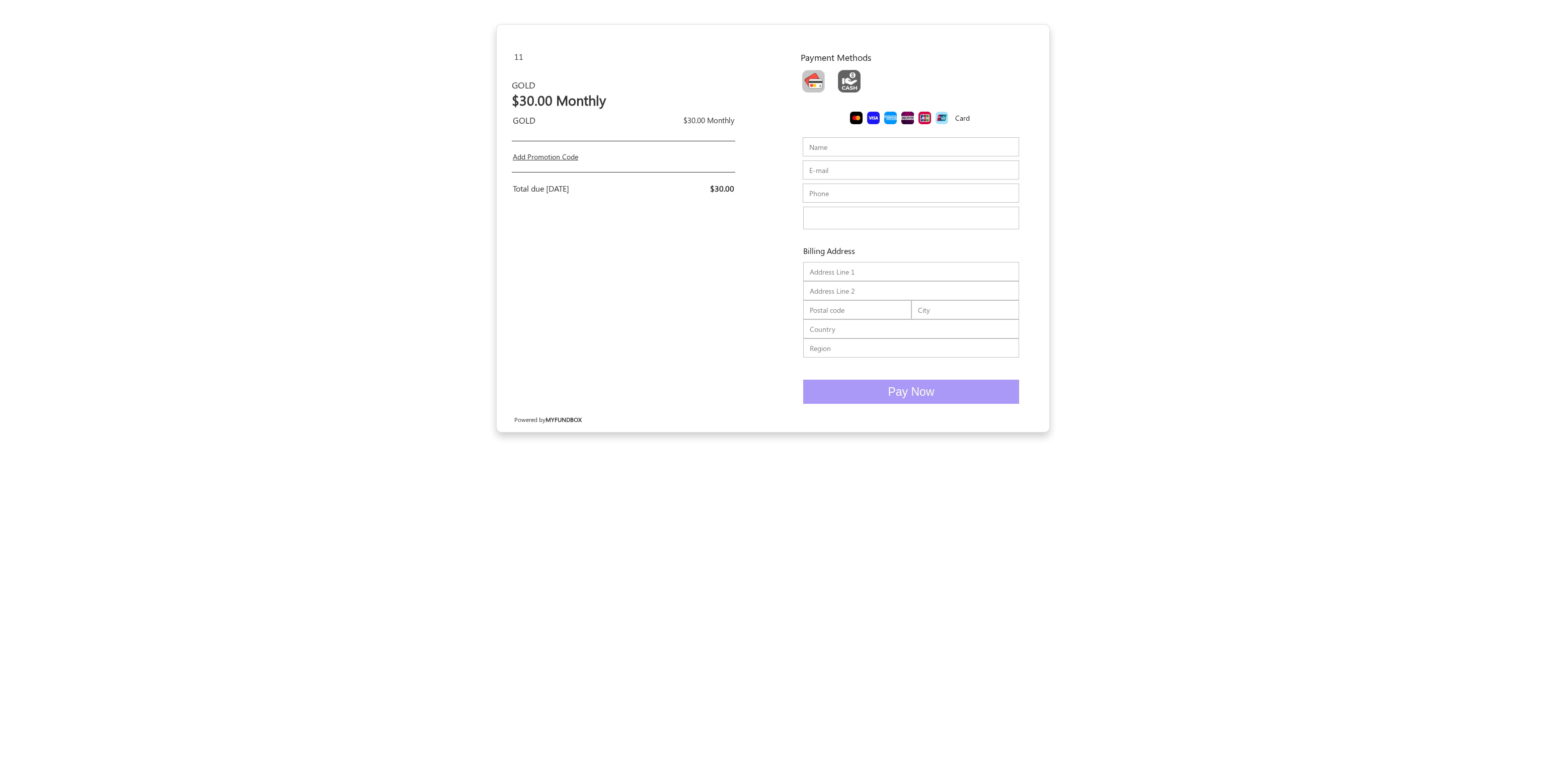
click at [819, 92] on img "Toolbar with button groups" at bounding box center [814, 82] width 23 height 23
click at [809, 76] on input "Toolbar with button groups" at bounding box center [805, 73] width 7 height 7
radio input "true"
click at [859, 92] on img "Toolbar with button groups" at bounding box center [849, 82] width 23 height 23
click at [844, 76] on input "Toolbar with button groups" at bounding box center [841, 73] width 7 height 7
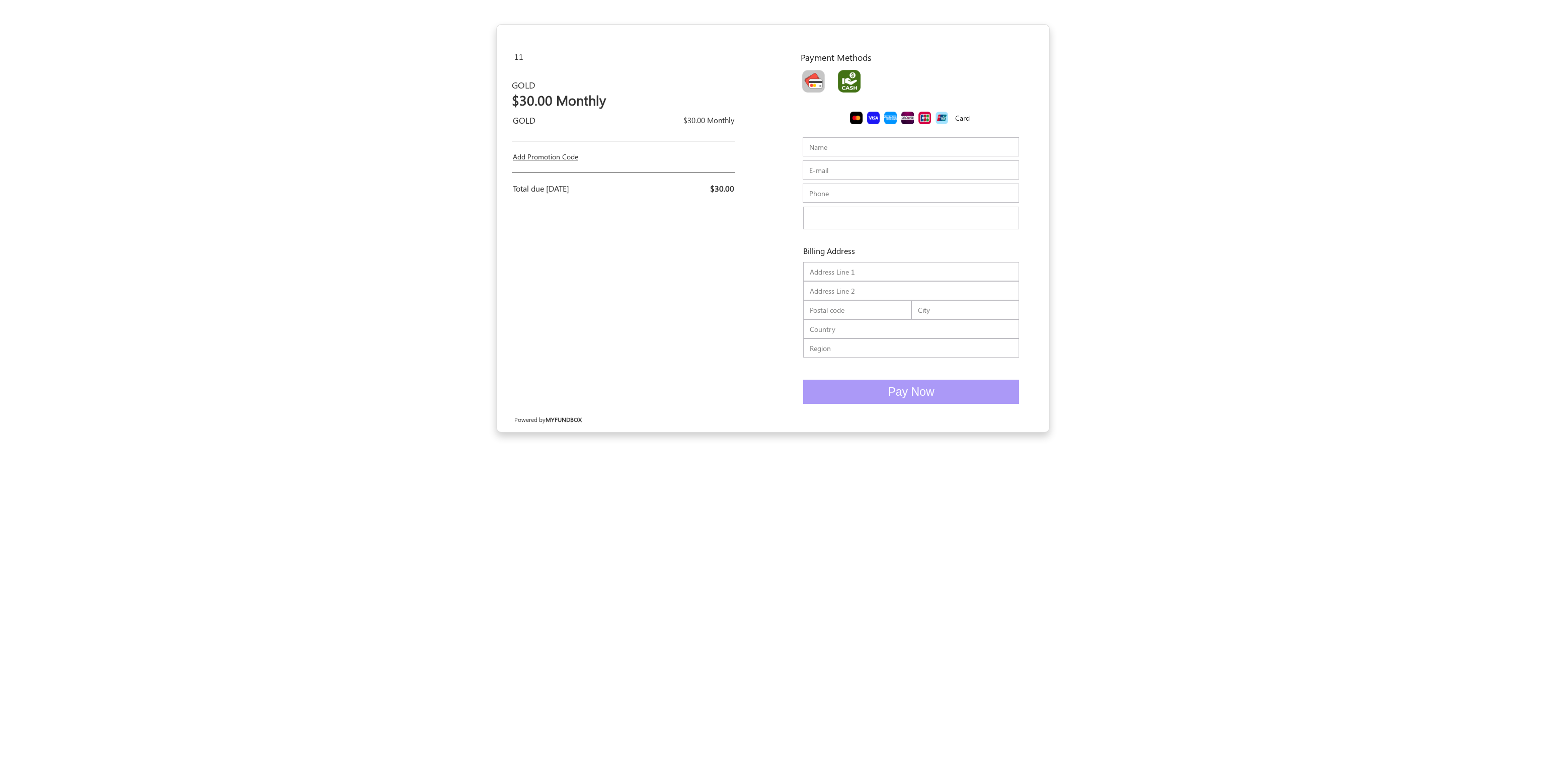
radio input "true"
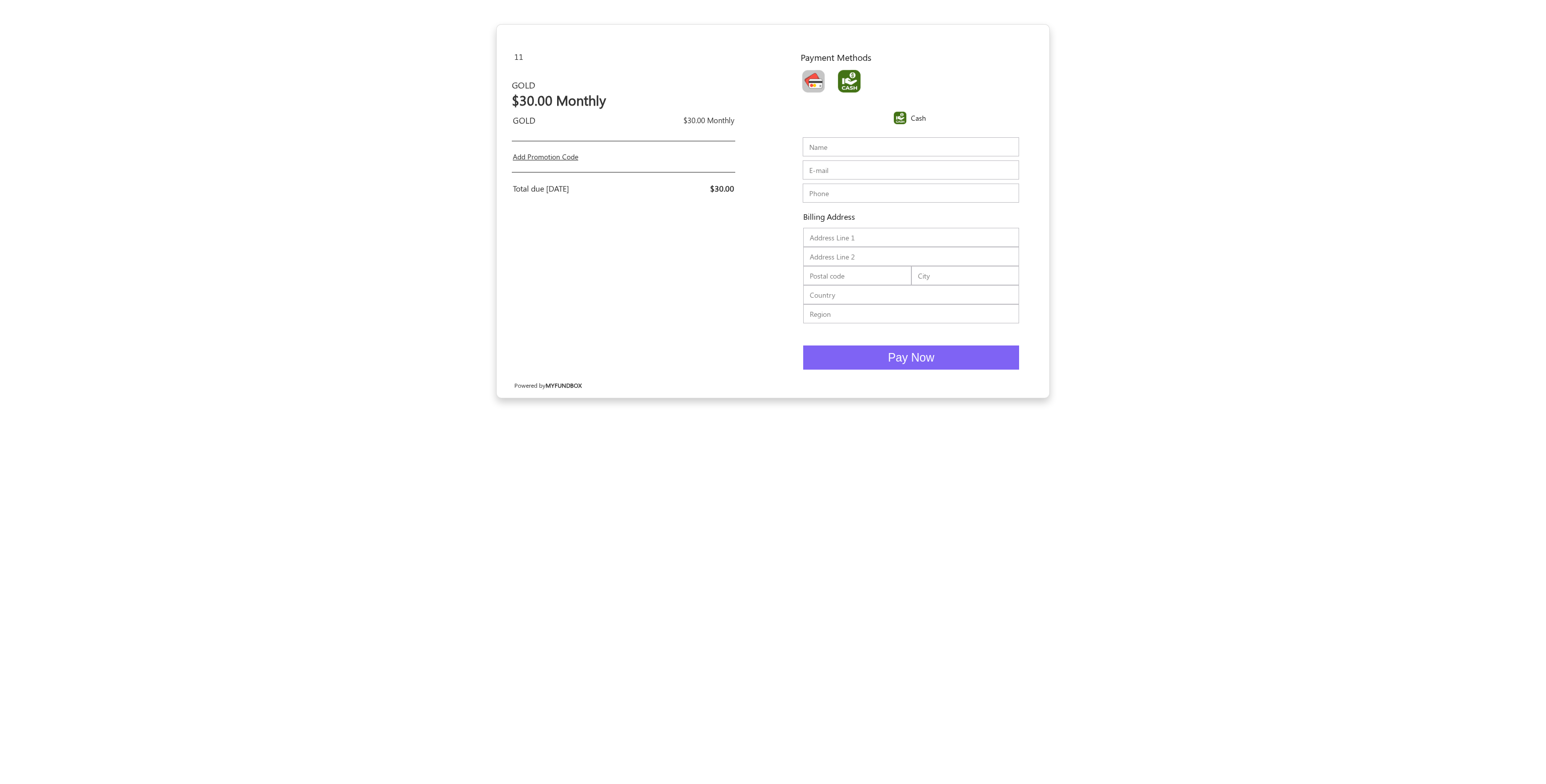
click at [817, 92] on img "Toolbar with button groups" at bounding box center [814, 82] width 23 height 23
click at [809, 76] on input "Toolbar with button groups" at bounding box center [805, 73] width 7 height 7
radio input "true"
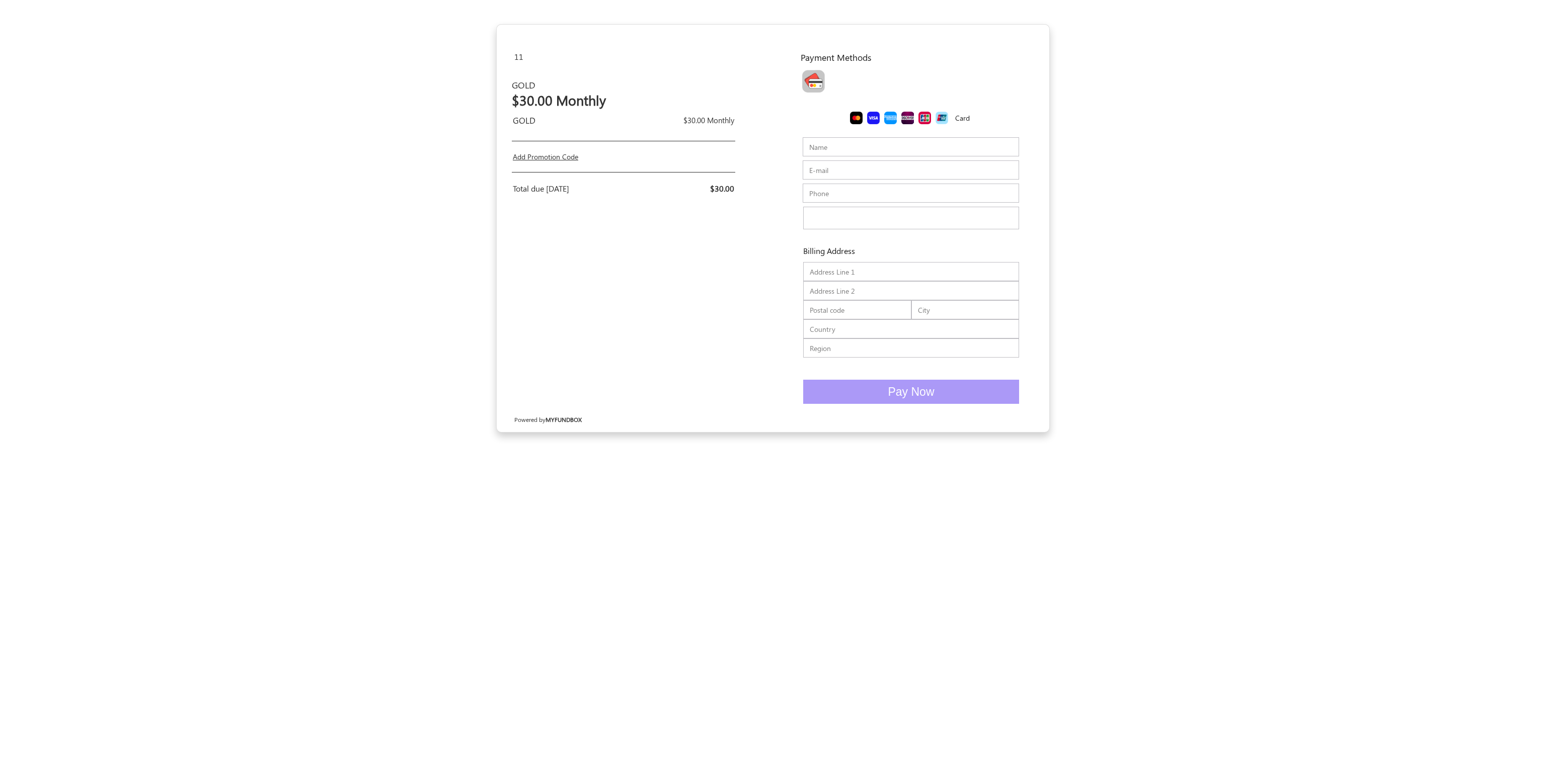
click at [818, 92] on img "Toolbar with button groups" at bounding box center [814, 82] width 23 height 23
click at [809, 76] on input "Toolbar with button groups" at bounding box center [805, 73] width 7 height 7
radio input "true"
click at [561, 107] on h2 "$30.00 Monthly" at bounding box center [575, 100] width 126 height 16
drag, startPoint x: 561, startPoint y: 106, endPoint x: 631, endPoint y: 102, distance: 70.1
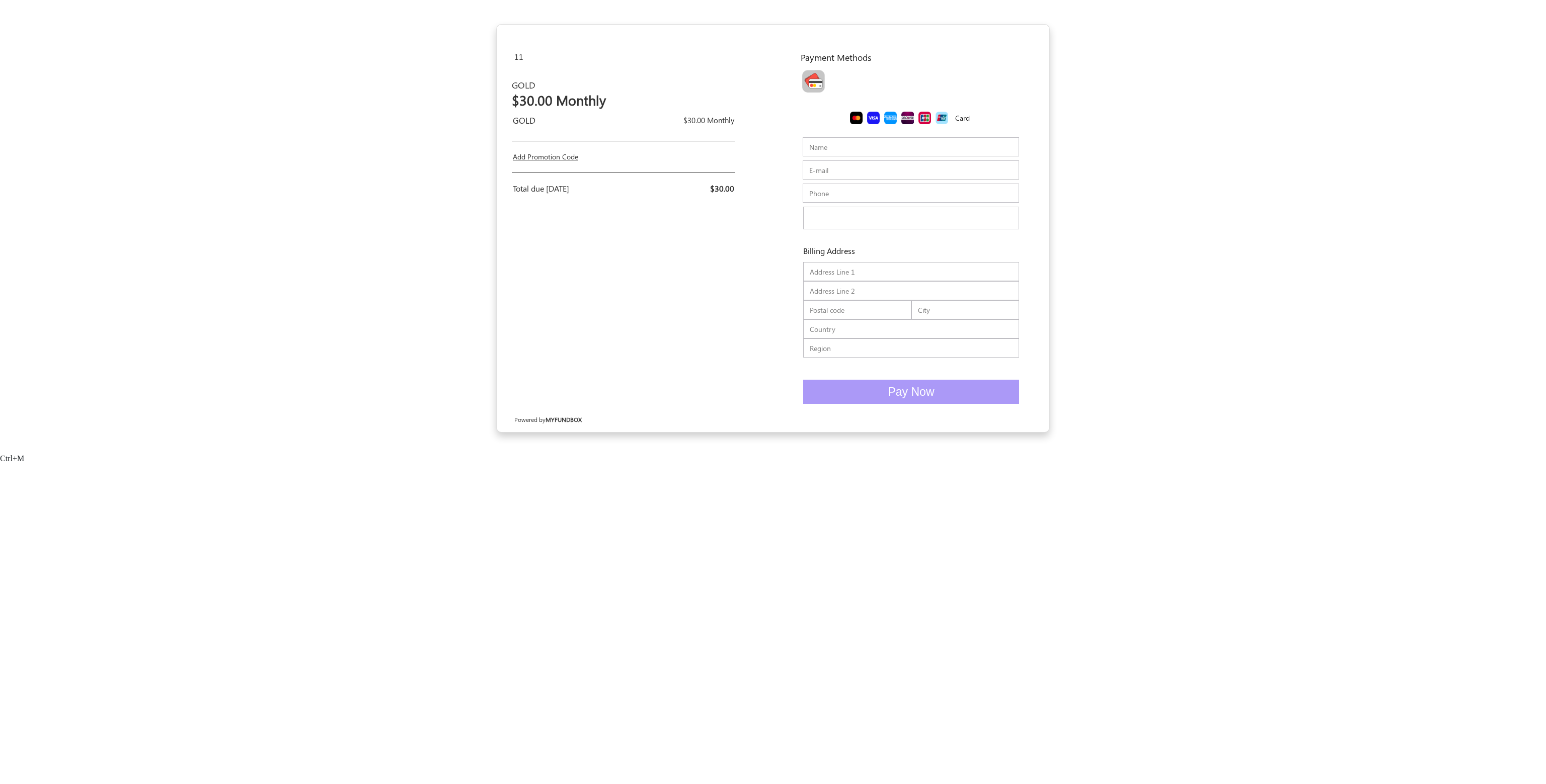
click at [626, 106] on h2 "$30.00 Monthly" at bounding box center [575, 100] width 126 height 16
click at [631, 102] on h2 "$30.00 Monthly" at bounding box center [575, 100] width 126 height 16
click at [549, 161] on link "Add Promotion Code" at bounding box center [545, 157] width 65 height 10
click at [449, 230] on form "11 USD USD GBP EUR EN ES NL GOLD GOLD $30.00 Monthly GOLD $30.00 Monthly Add Pr…" at bounding box center [773, 228] width 1546 height 408
drag, startPoint x: 1296, startPoint y: 101, endPoint x: 1247, endPoint y: 34, distance: 83.0
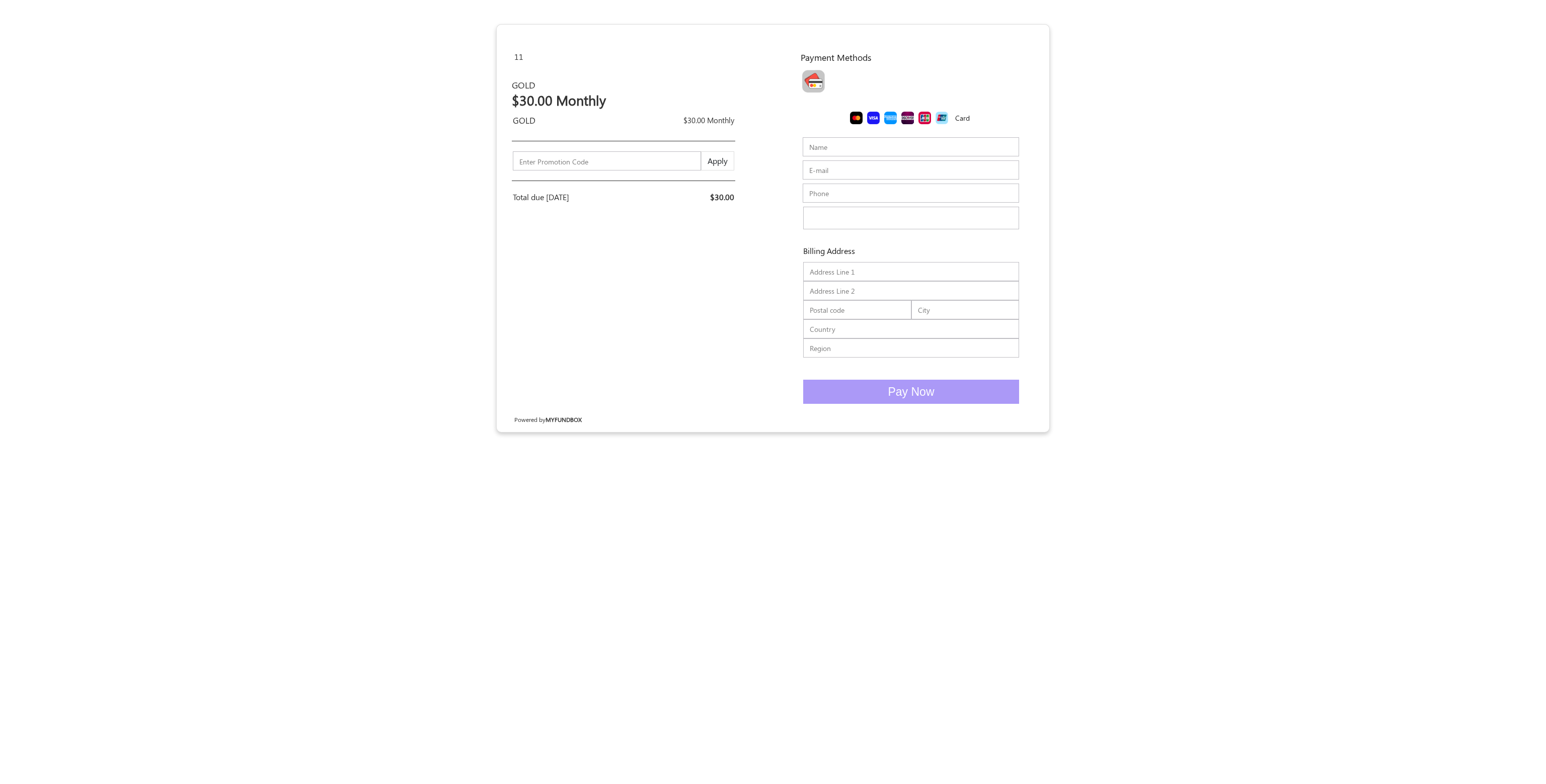
click at [1280, 81] on form "11 USD USD GBP EUR EN ES NL GOLD GOLD $30.00 Monthly GOLD $30.00 Monthly Add Pr…" at bounding box center [773, 228] width 1546 height 408
